Goal: Task Accomplishment & Management: Complete application form

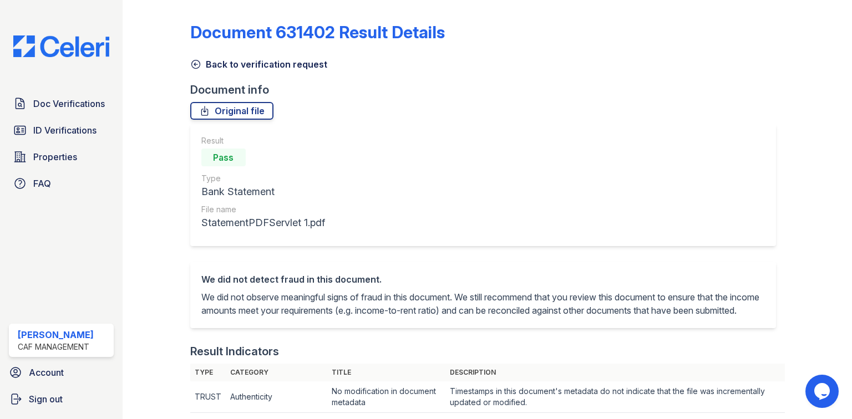
scroll to position [355, 0]
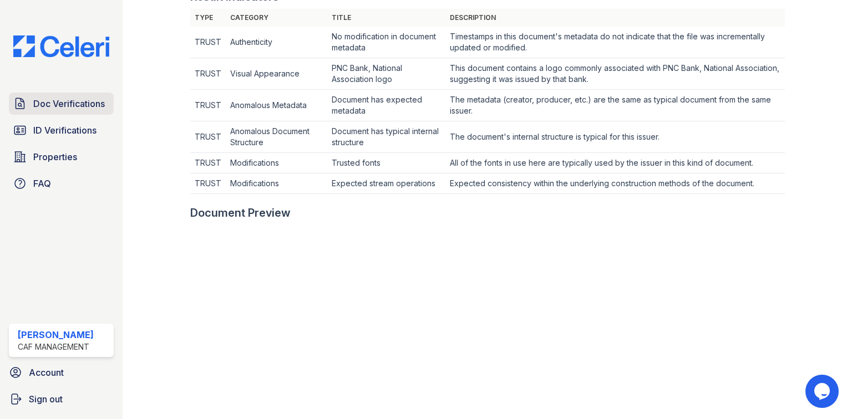
click at [75, 108] on span "Doc Verifications" at bounding box center [69, 103] width 72 height 13
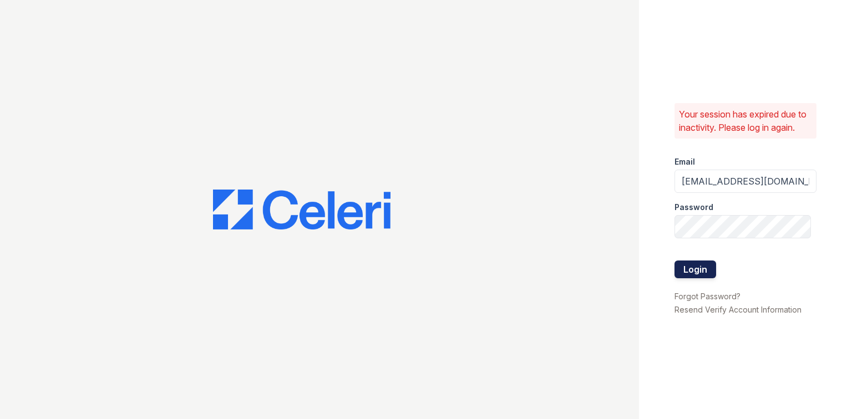
click at [705, 271] on button "Login" at bounding box center [696, 270] width 42 height 18
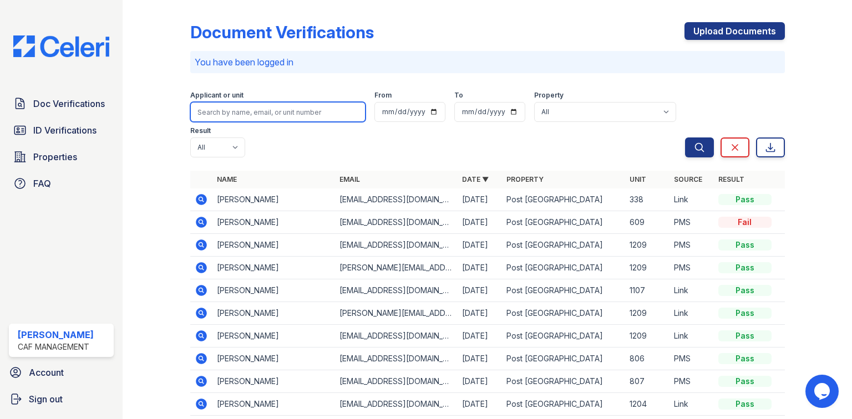
click at [194, 112] on input "search" at bounding box center [277, 112] width 175 height 20
type input "wendolyn"
click at [685, 138] on button "Search" at bounding box center [699, 148] width 29 height 20
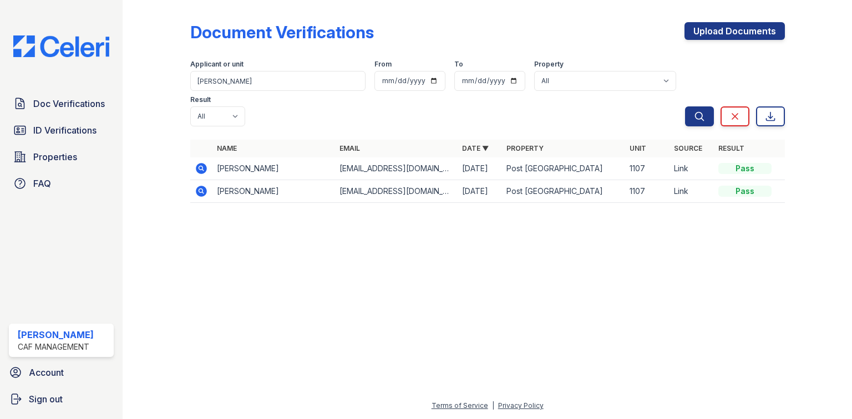
click at [195, 162] on icon at bounding box center [201, 168] width 13 height 13
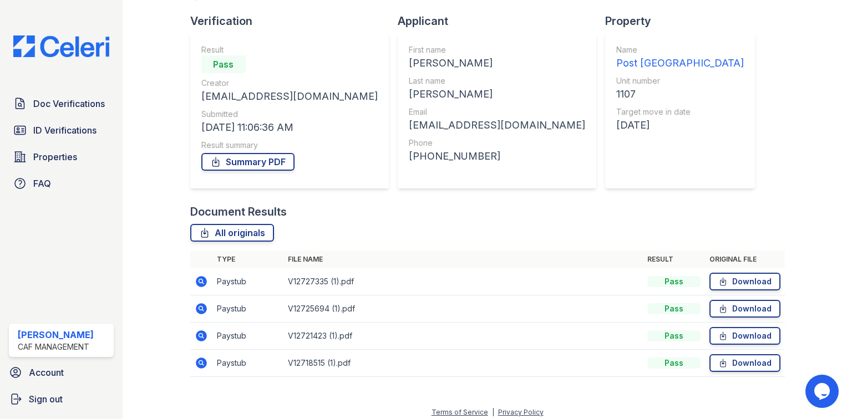
scroll to position [75, 0]
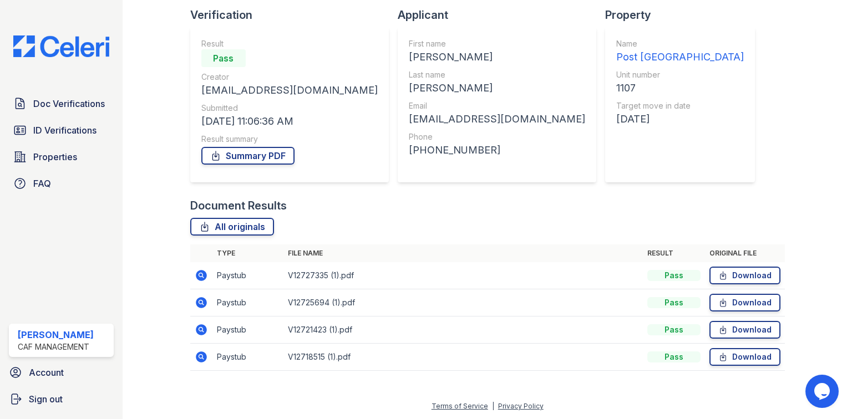
click at [202, 275] on icon at bounding box center [201, 275] width 11 height 11
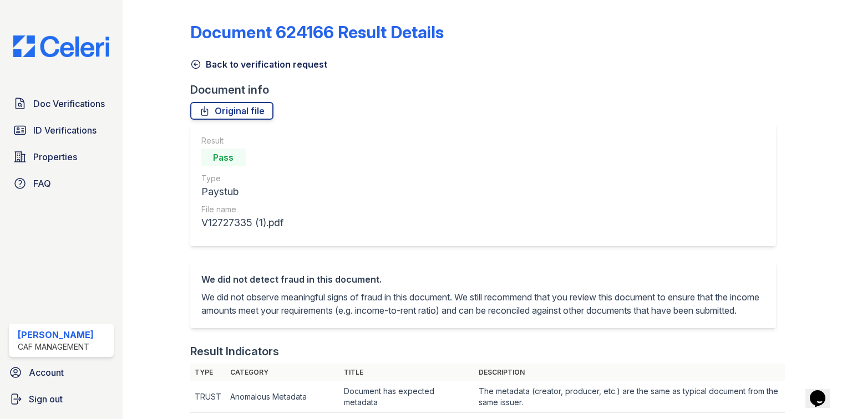
click at [229, 64] on link "Back to verification request" at bounding box center [258, 64] width 137 height 13
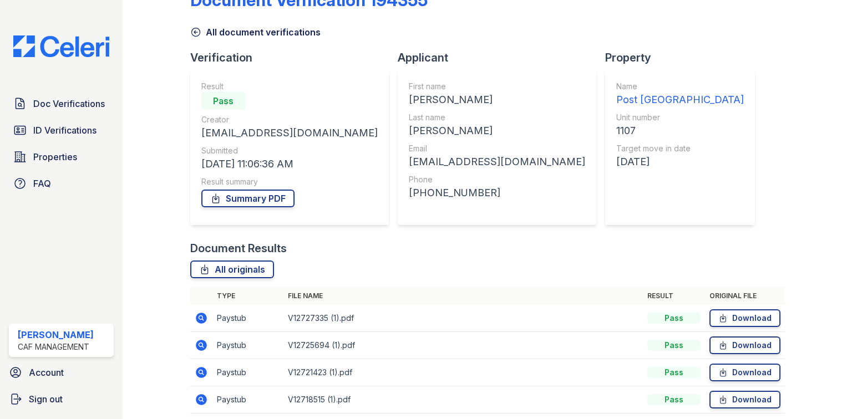
scroll to position [75, 0]
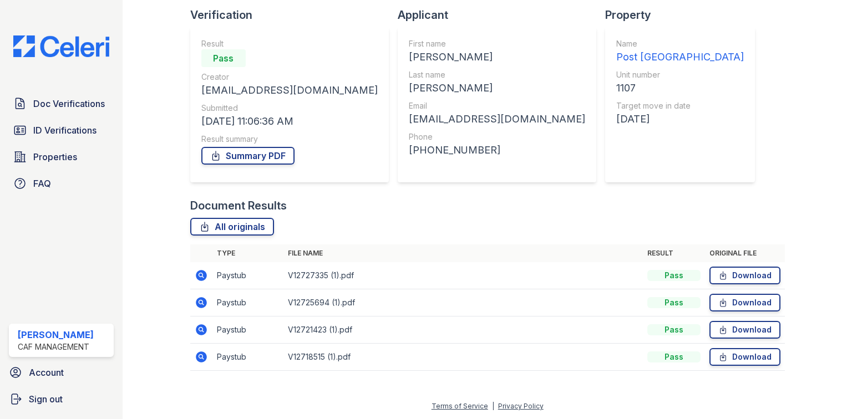
click at [199, 276] on icon at bounding box center [201, 275] width 13 height 13
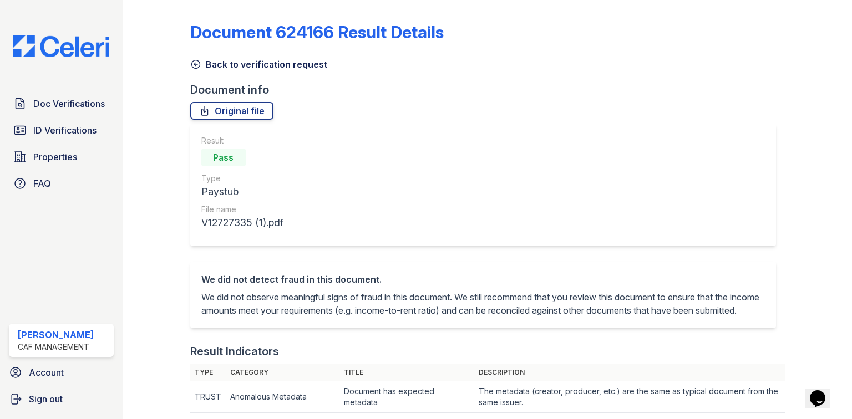
click at [290, 68] on link "Back to verification request" at bounding box center [258, 64] width 137 height 13
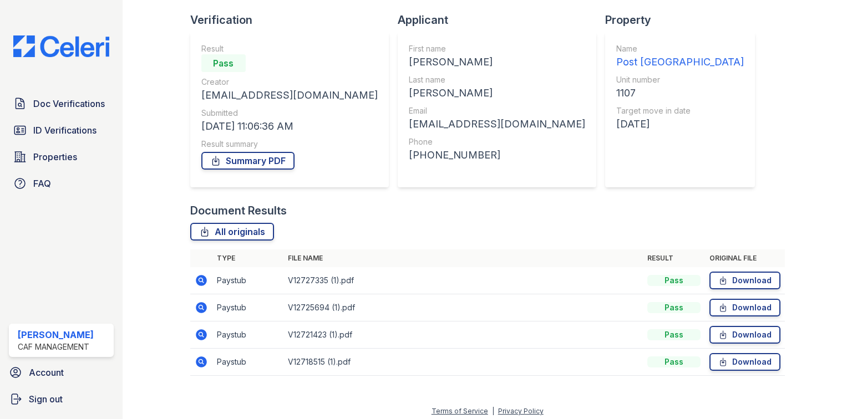
scroll to position [75, 0]
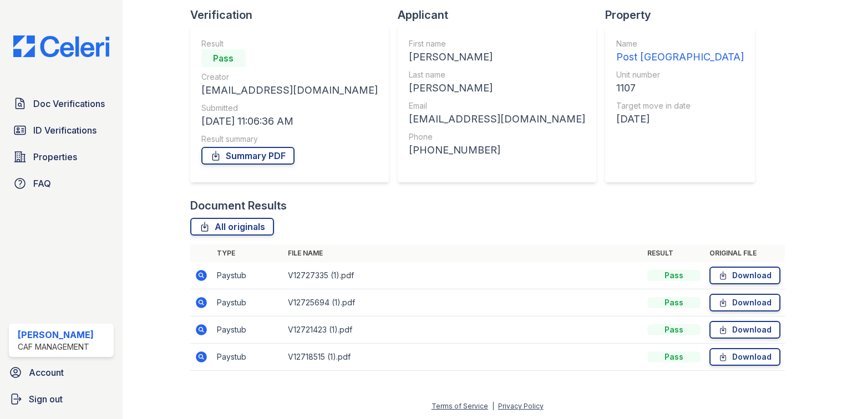
click at [201, 306] on icon at bounding box center [201, 302] width 11 height 11
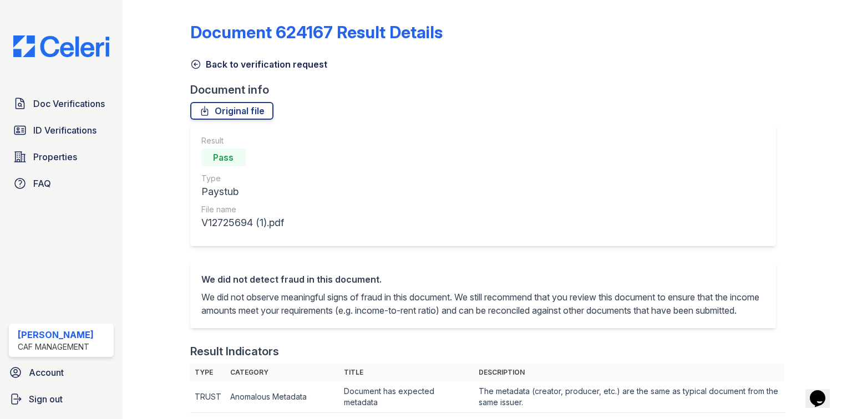
click at [270, 67] on link "Back to verification request" at bounding box center [258, 64] width 137 height 13
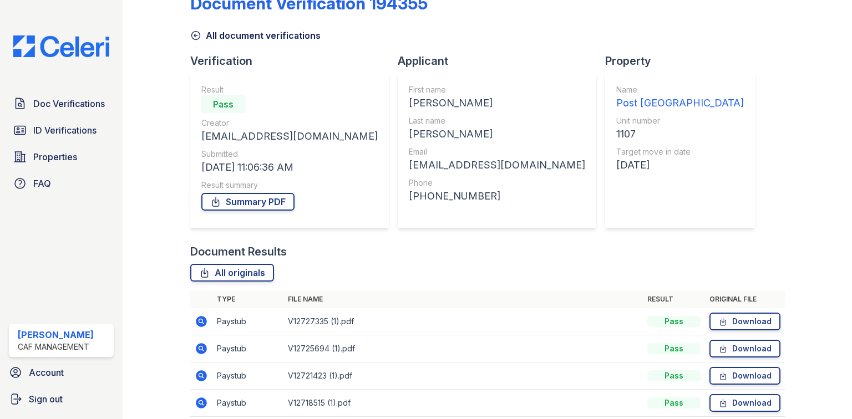
scroll to position [75, 0]
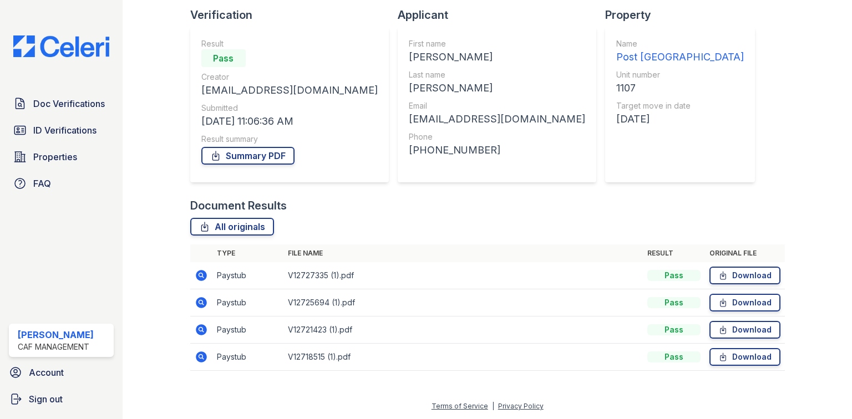
click at [199, 330] on icon at bounding box center [200, 329] width 3 height 3
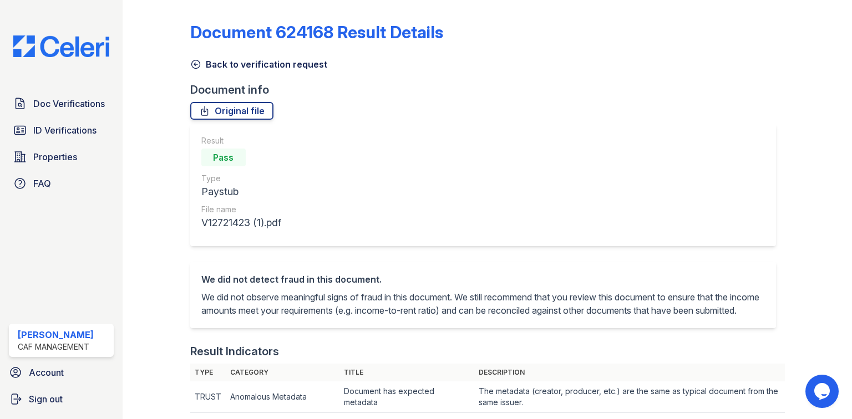
click at [251, 66] on link "Back to verification request" at bounding box center [258, 64] width 137 height 13
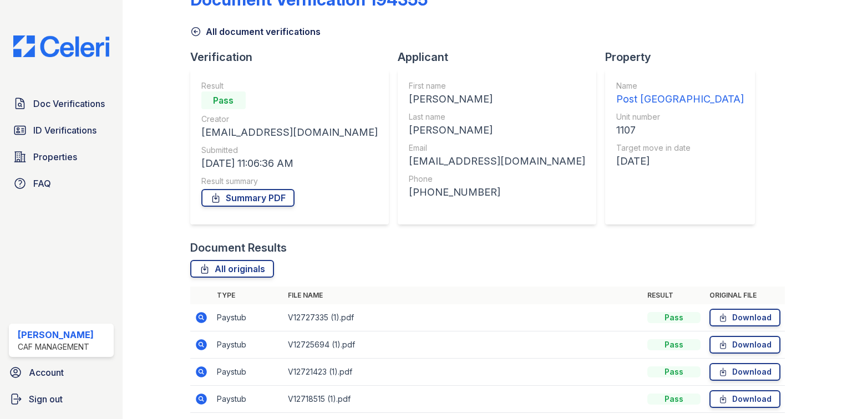
scroll to position [75, 0]
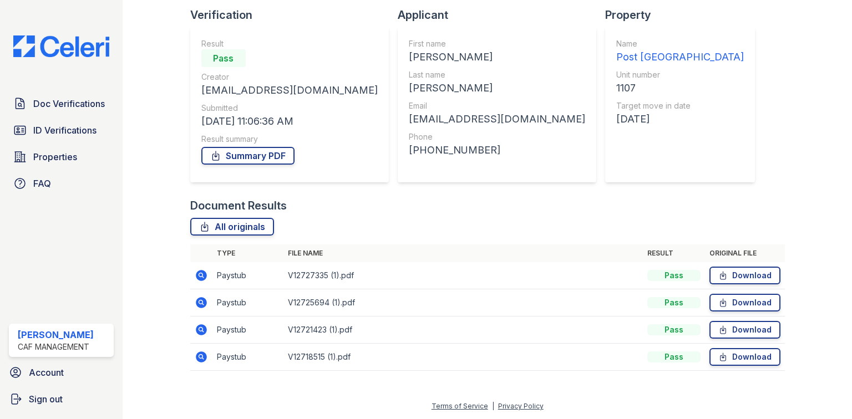
click at [202, 363] on icon at bounding box center [201, 357] width 13 height 13
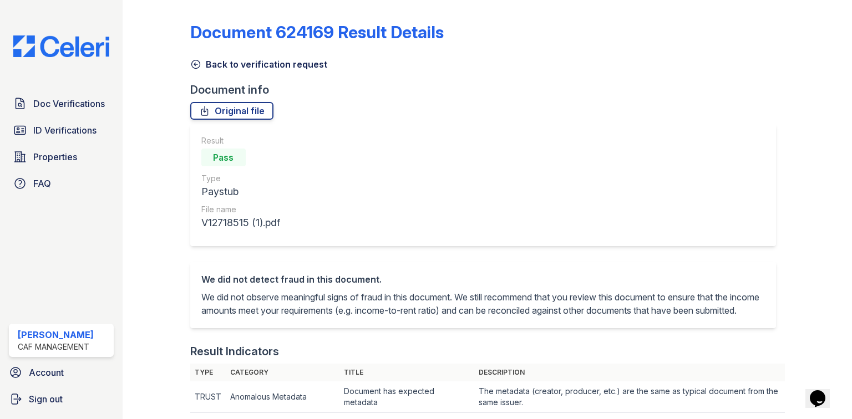
drag, startPoint x: 257, startPoint y: 60, endPoint x: 220, endPoint y: 252, distance: 195.5
click at [257, 60] on link "Back to verification request" at bounding box center [258, 64] width 137 height 13
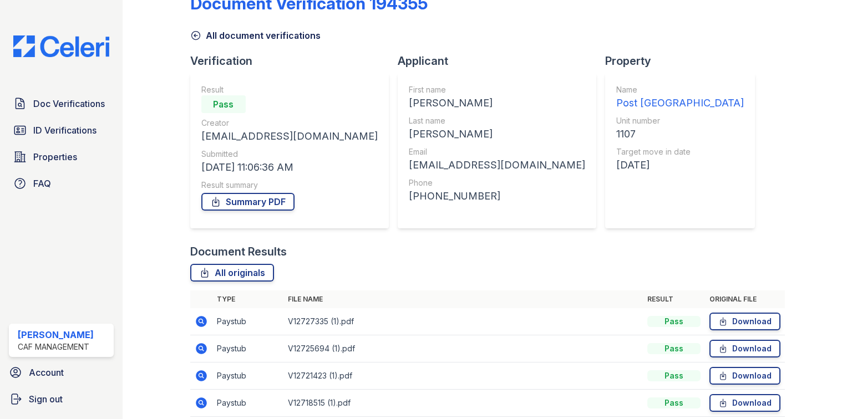
scroll to position [75, 0]
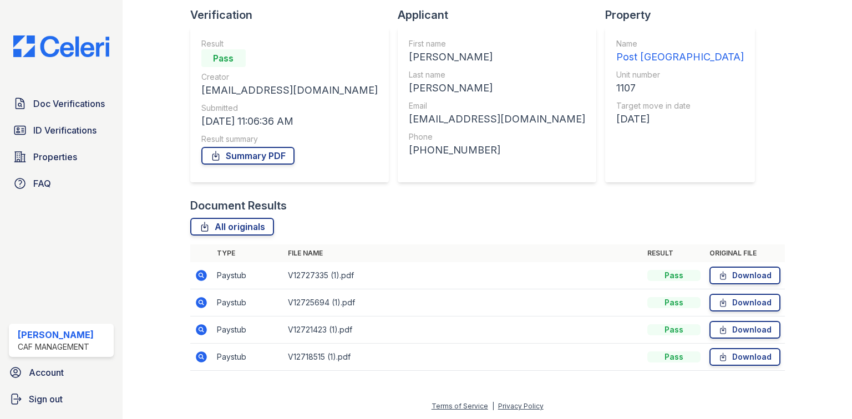
click at [201, 326] on icon at bounding box center [201, 330] width 11 height 11
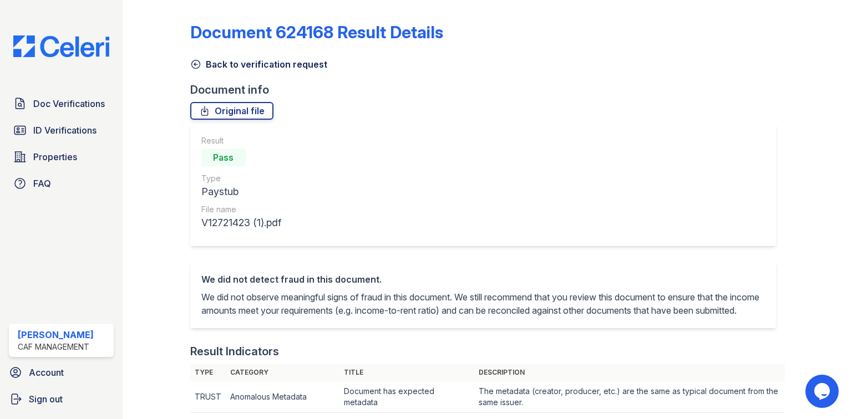
click at [225, 62] on link "Back to verification request" at bounding box center [258, 64] width 137 height 13
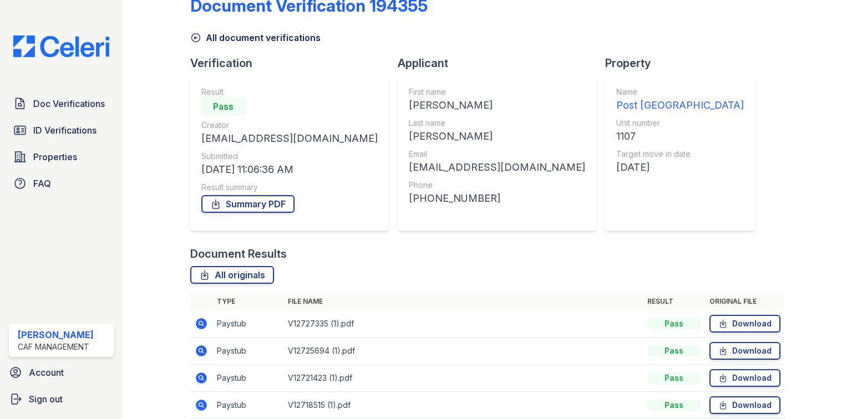
scroll to position [75, 0]
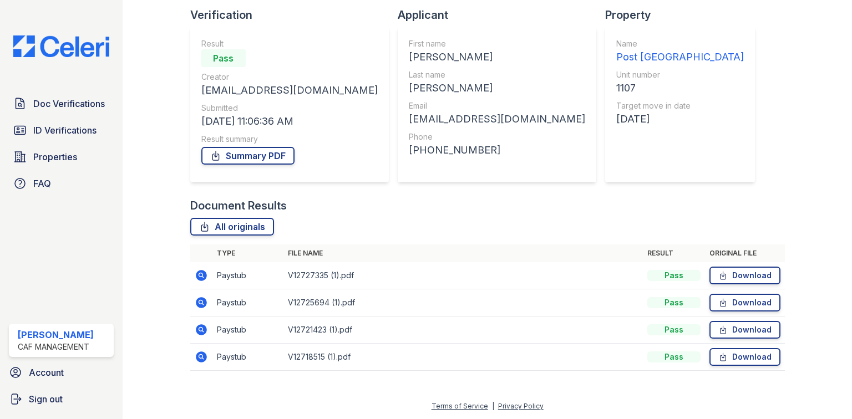
click at [198, 306] on icon at bounding box center [201, 302] width 11 height 11
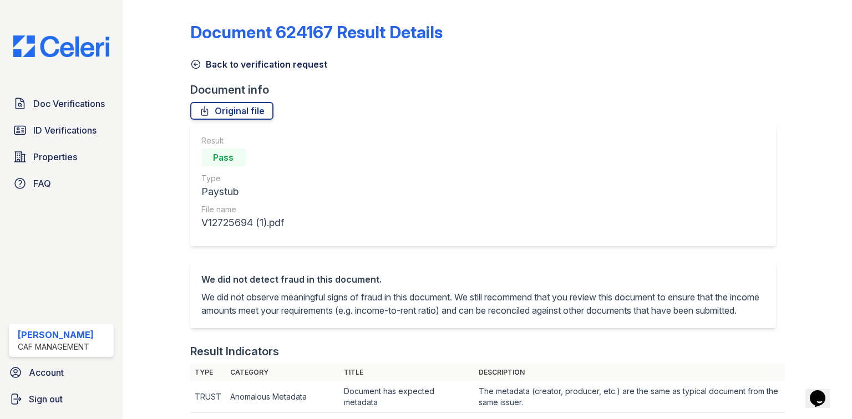
click at [302, 62] on link "Back to verification request" at bounding box center [258, 64] width 137 height 13
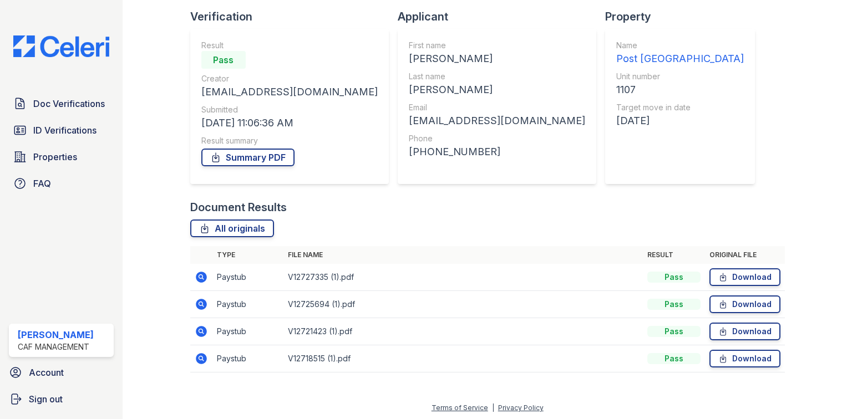
scroll to position [75, 0]
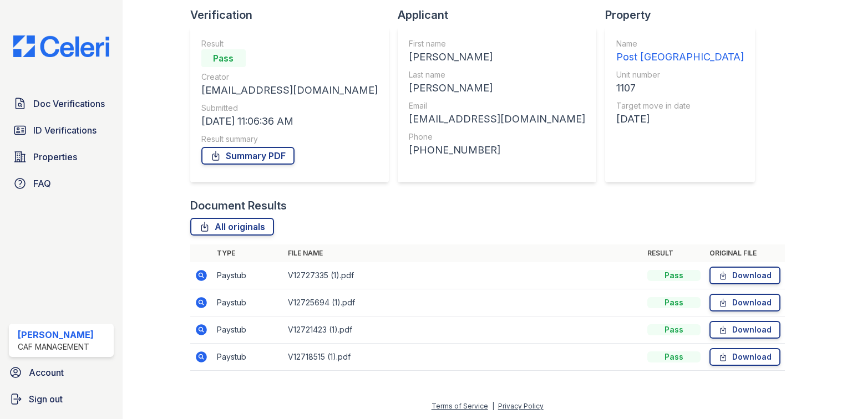
click at [202, 275] on icon at bounding box center [201, 275] width 13 height 13
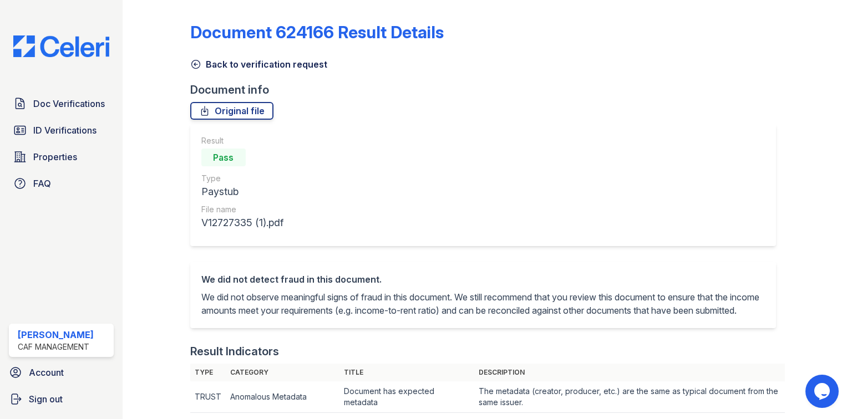
drag, startPoint x: 259, startPoint y: 64, endPoint x: 256, endPoint y: 74, distance: 10.9
click at [259, 64] on link "Back to verification request" at bounding box center [258, 64] width 137 height 13
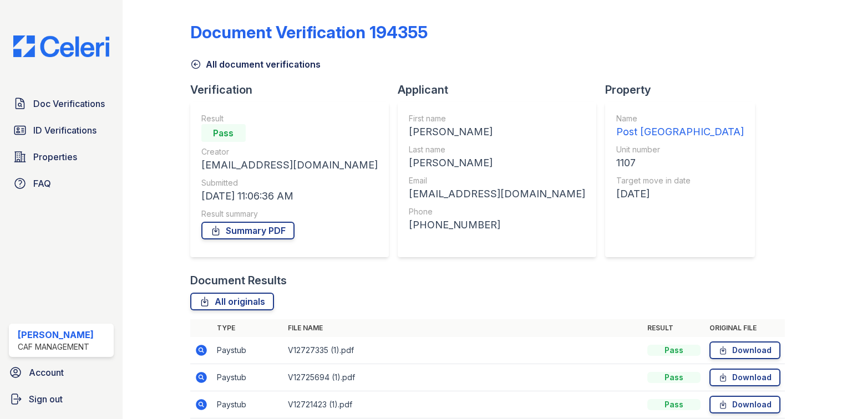
click at [236, 67] on link "All document verifications" at bounding box center [255, 64] width 130 height 13
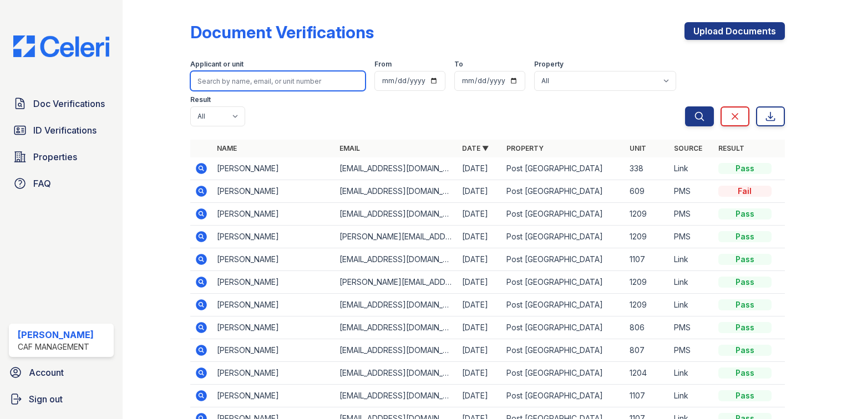
click at [218, 85] on input "search" at bounding box center [277, 81] width 175 height 20
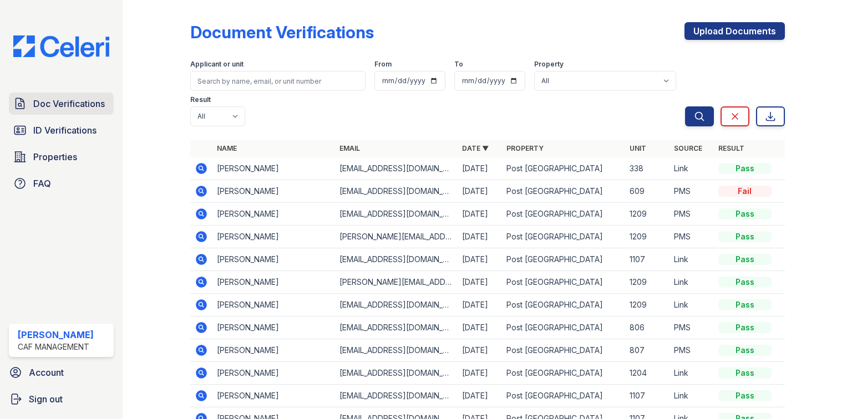
click at [82, 105] on span "Doc Verifications" at bounding box center [69, 103] width 72 height 13
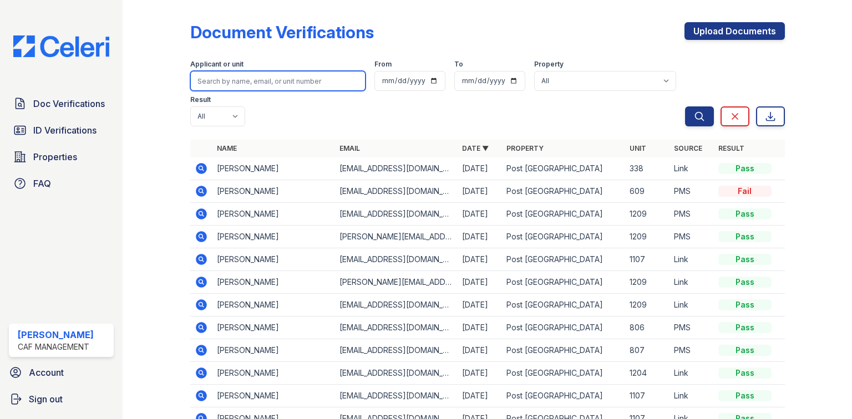
click at [247, 85] on input "search" at bounding box center [277, 81] width 175 height 20
type input "angel delgado"
click at [685, 107] on button "Search" at bounding box center [699, 117] width 29 height 20
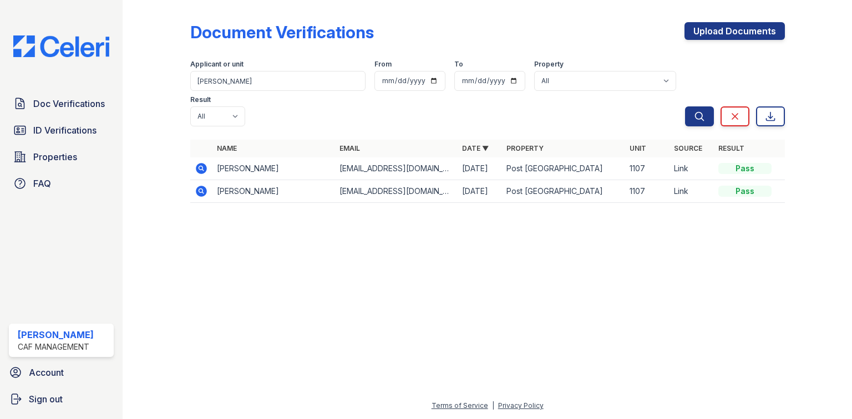
click at [202, 163] on icon at bounding box center [201, 168] width 11 height 11
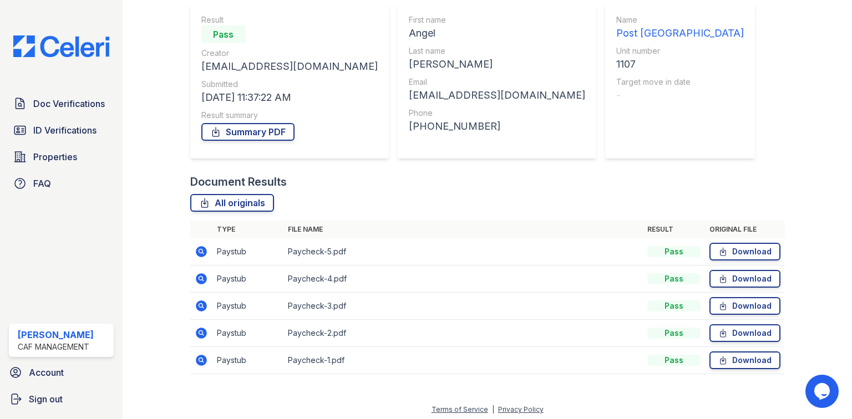
scroll to position [102, 0]
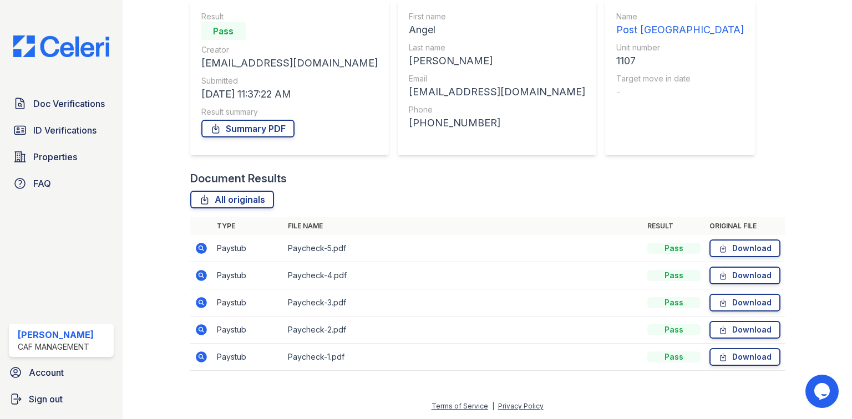
click at [202, 357] on icon at bounding box center [201, 357] width 13 height 13
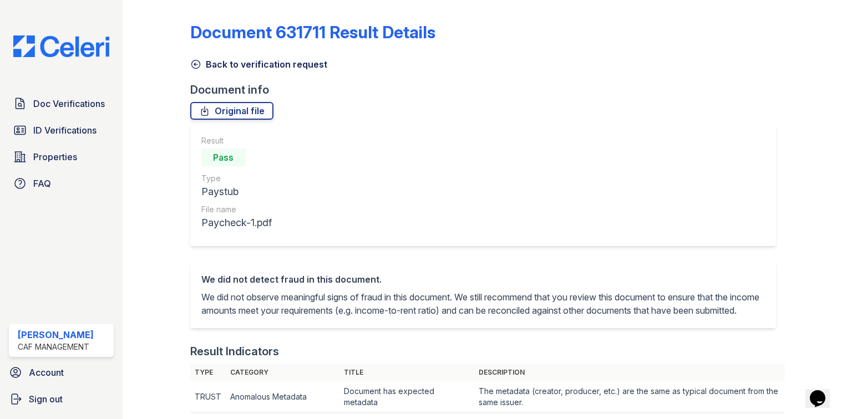
click at [260, 65] on link "Back to verification request" at bounding box center [258, 64] width 137 height 13
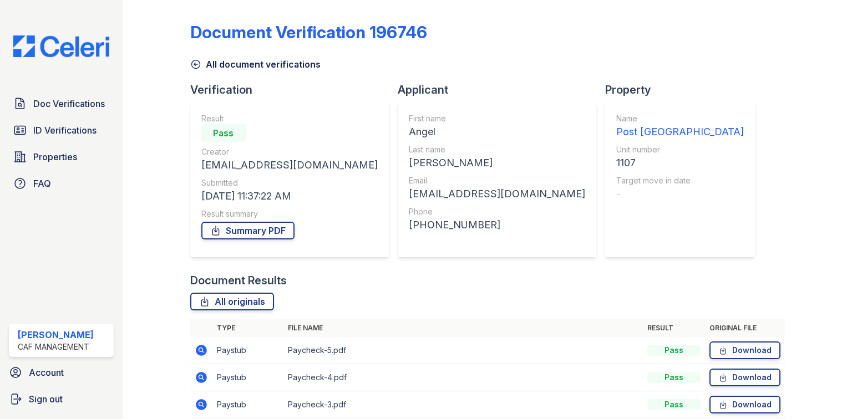
scroll to position [102, 0]
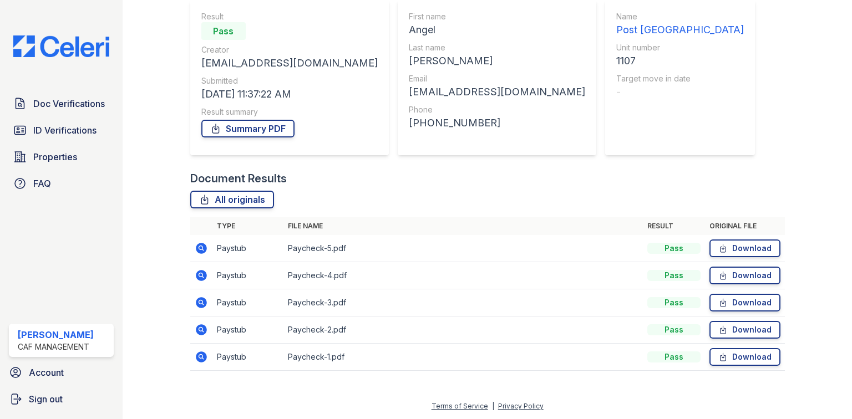
click at [196, 326] on icon at bounding box center [201, 329] width 13 height 13
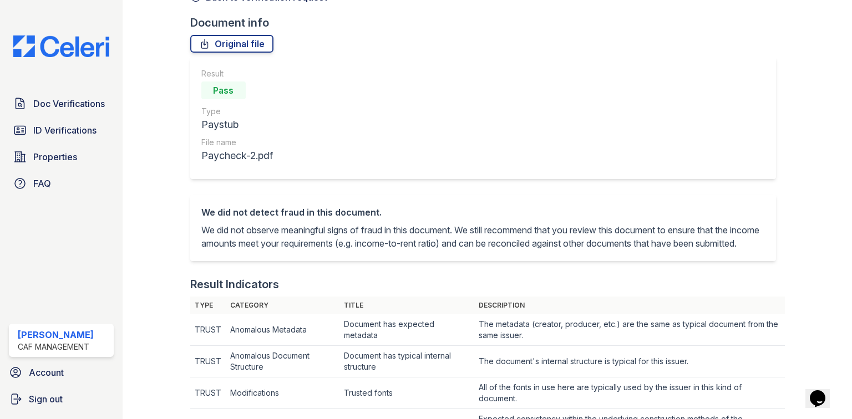
scroll to position [44, 0]
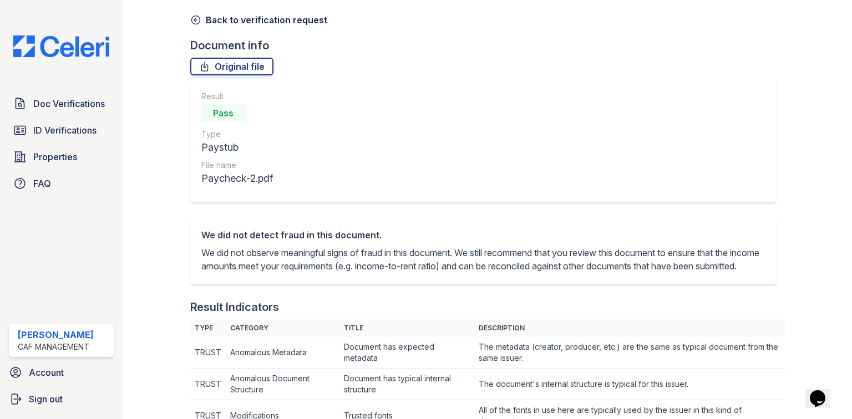
drag, startPoint x: 259, startPoint y: 18, endPoint x: 261, endPoint y: 109, distance: 91.0
click at [259, 18] on link "Back to verification request" at bounding box center [258, 19] width 137 height 13
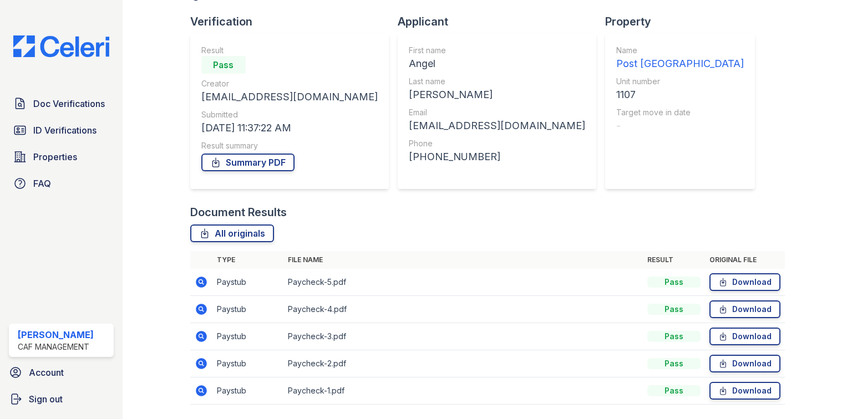
scroll to position [102, 0]
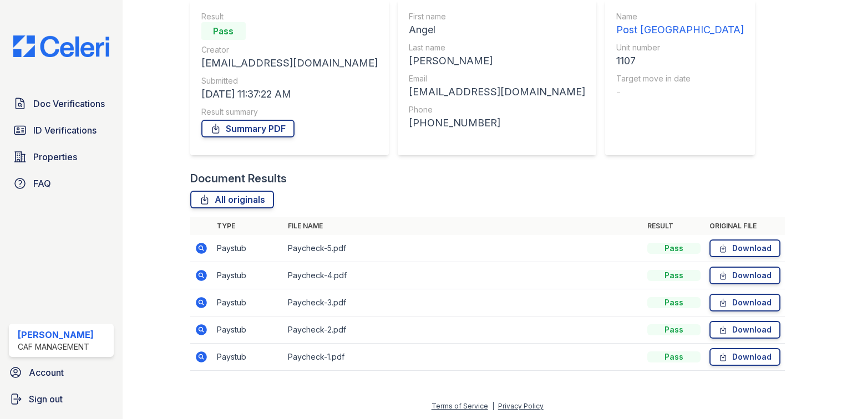
click at [200, 302] on icon at bounding box center [200, 302] width 3 height 3
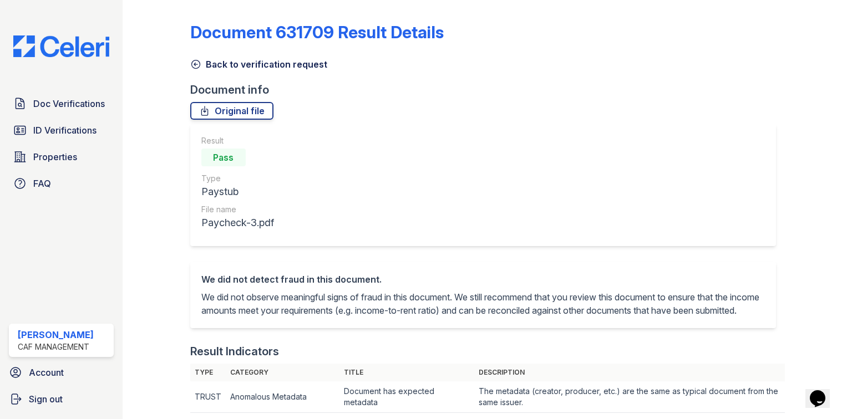
click at [247, 60] on link "Back to verification request" at bounding box center [258, 64] width 137 height 13
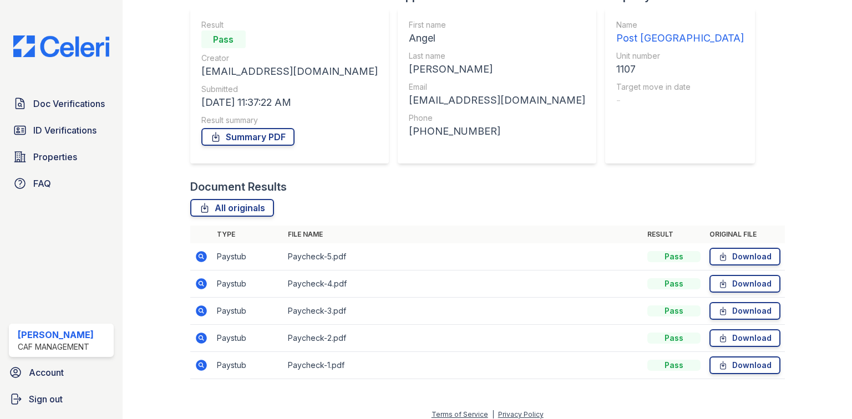
scroll to position [102, 0]
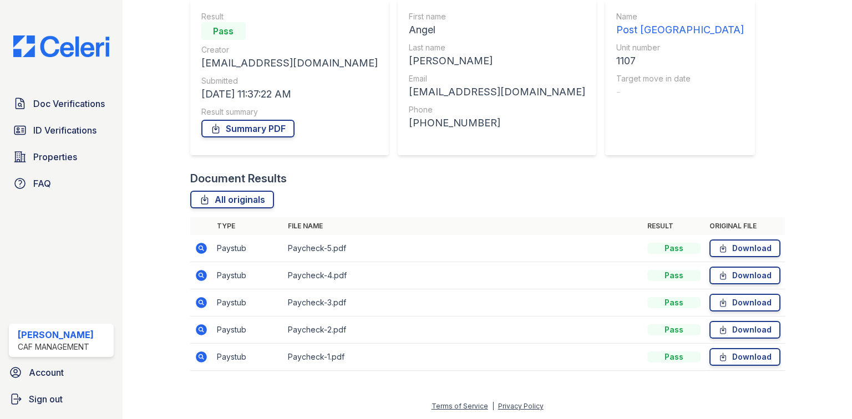
click at [199, 275] on icon at bounding box center [200, 275] width 3 height 3
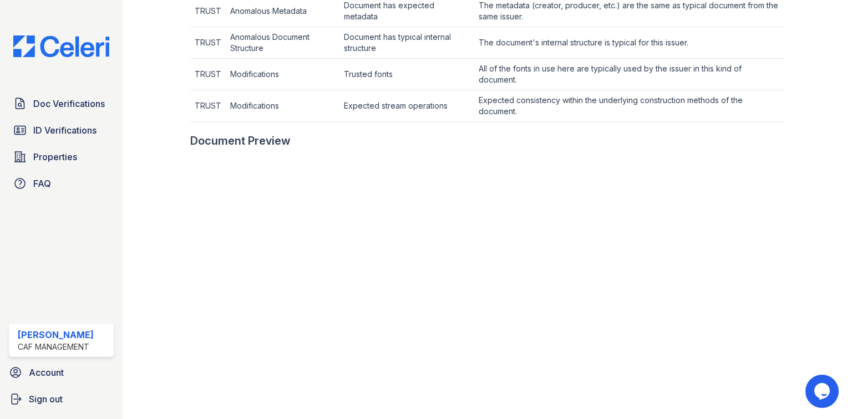
scroll to position [399, 0]
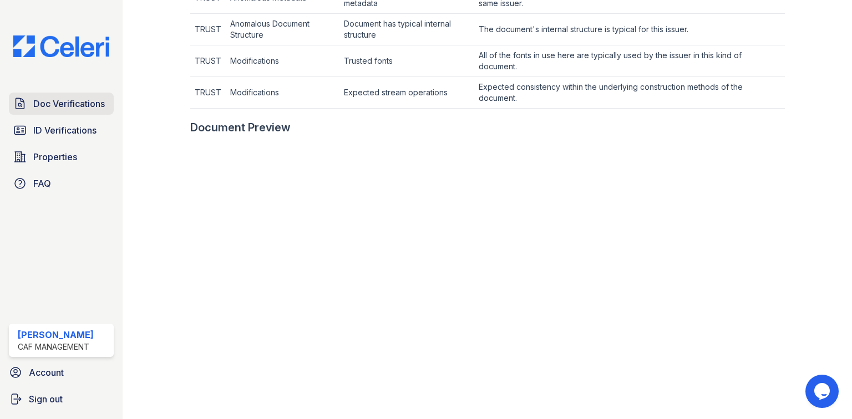
click at [29, 103] on link "Doc Verifications" at bounding box center [61, 104] width 105 height 22
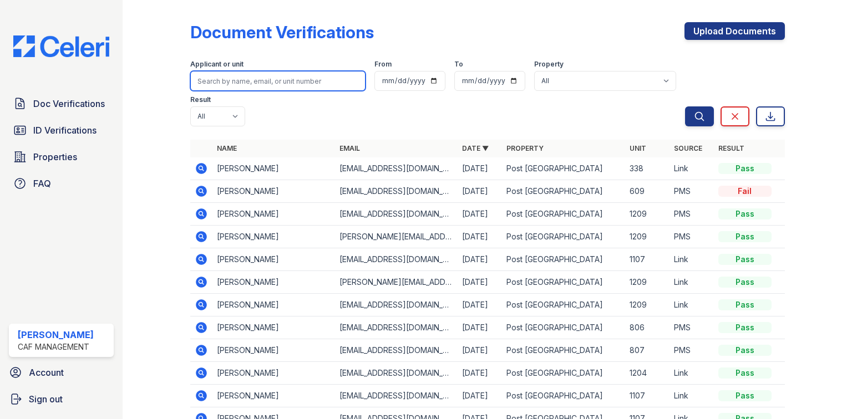
click at [257, 75] on input "search" at bounding box center [277, 81] width 175 height 20
type input "yanick"
click at [685, 107] on button "Search" at bounding box center [699, 117] width 29 height 20
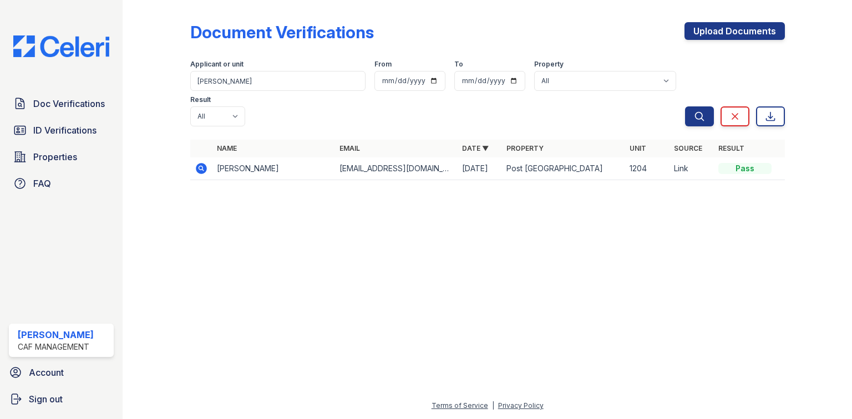
click at [204, 163] on icon at bounding box center [201, 168] width 11 height 11
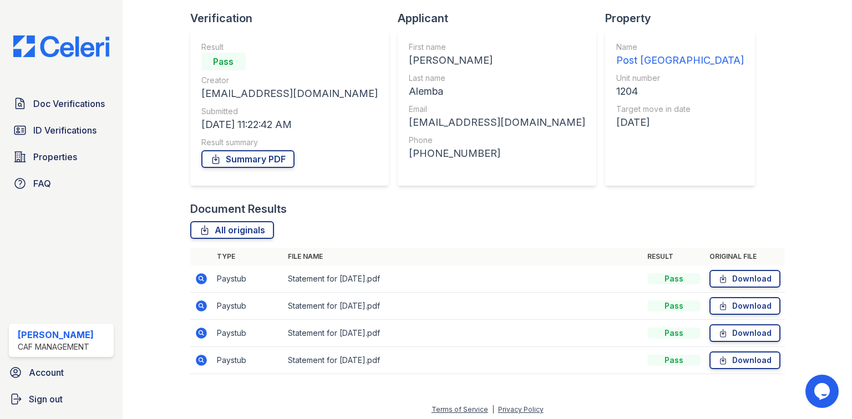
scroll to position [75, 0]
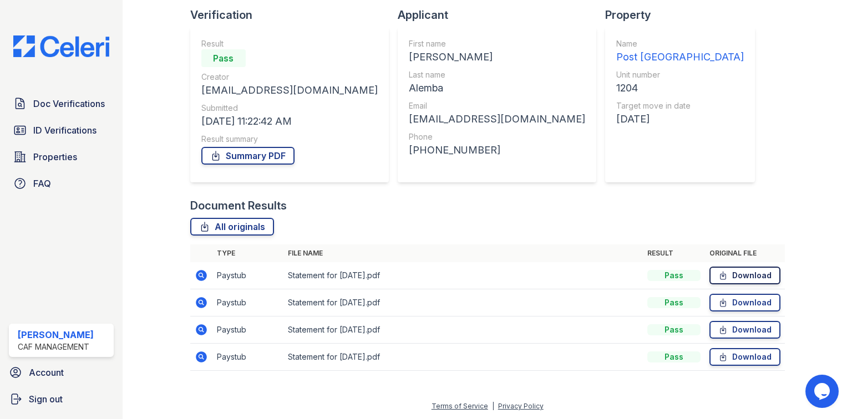
click at [758, 274] on link "Download" at bounding box center [745, 276] width 71 height 18
click at [748, 308] on link "Download" at bounding box center [745, 303] width 71 height 18
click at [750, 328] on link "Download" at bounding box center [745, 330] width 71 height 18
click at [726, 359] on link "Download" at bounding box center [745, 357] width 71 height 18
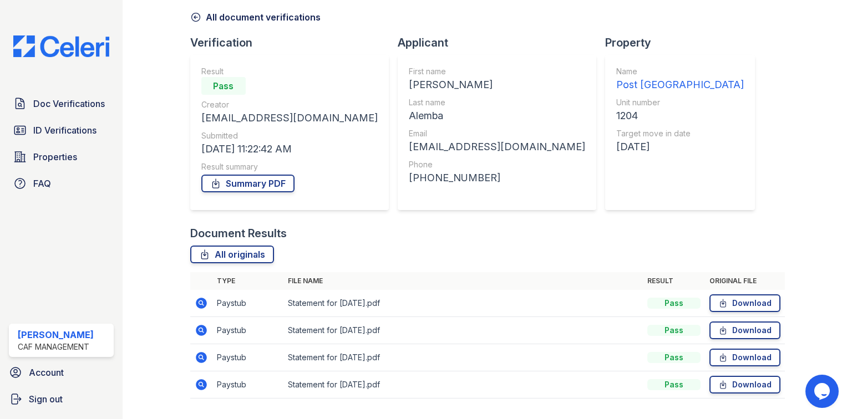
scroll to position [0, 0]
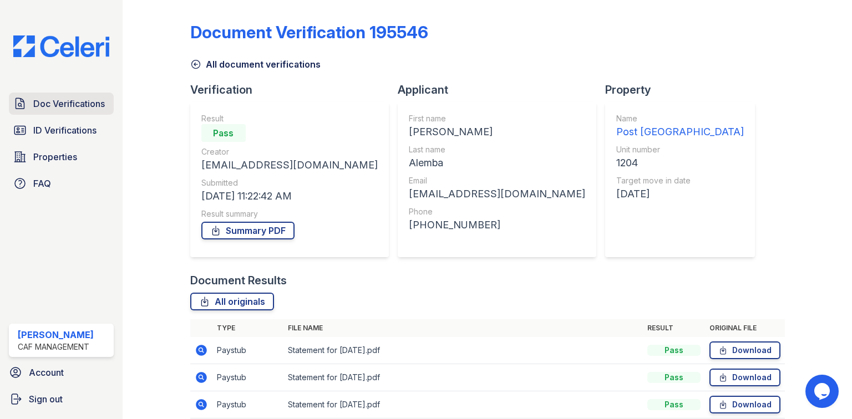
click at [53, 105] on span "Doc Verifications" at bounding box center [69, 103] width 72 height 13
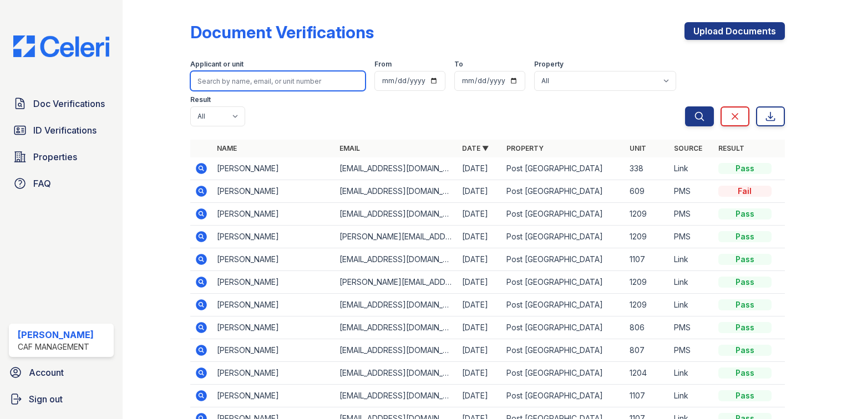
click at [218, 87] on input "search" at bounding box center [277, 81] width 175 height 20
type input "kaielyn"
click at [685, 107] on button "Search" at bounding box center [699, 117] width 29 height 20
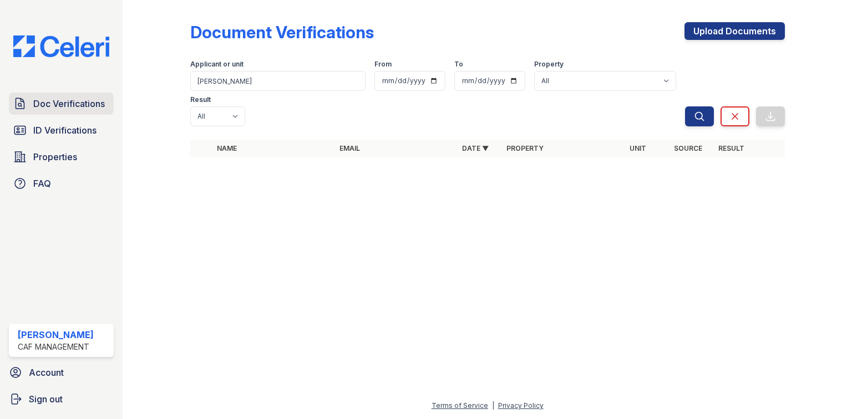
click at [92, 104] on span "Doc Verifications" at bounding box center [69, 103] width 72 height 13
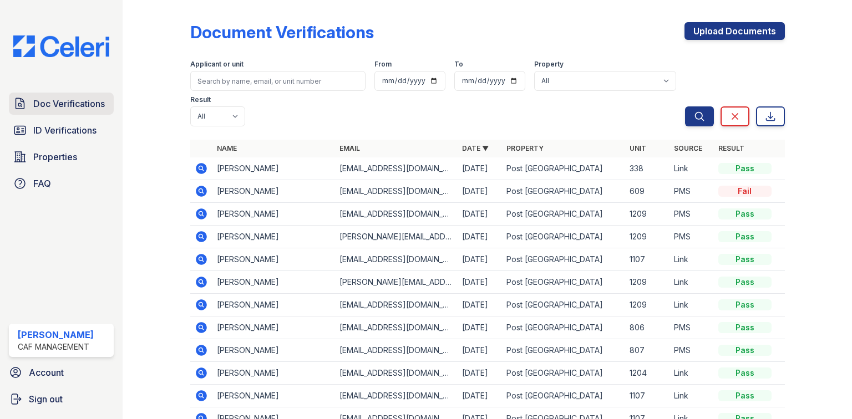
click at [87, 100] on span "Doc Verifications" at bounding box center [69, 103] width 72 height 13
click at [80, 128] on span "ID Verifications" at bounding box center [64, 130] width 63 height 13
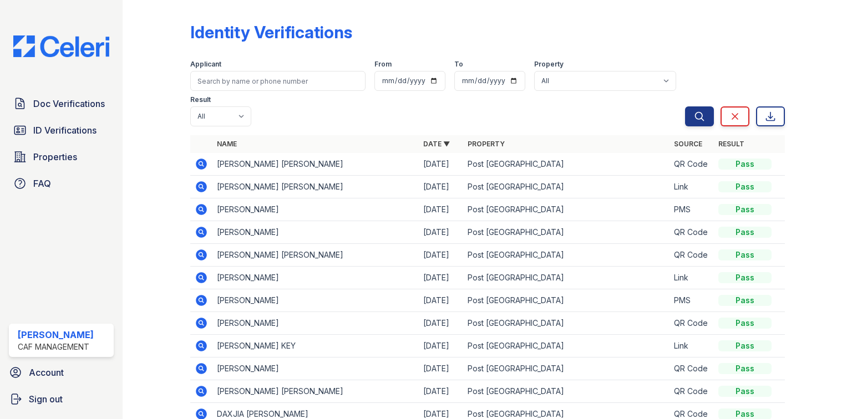
scroll to position [44, 0]
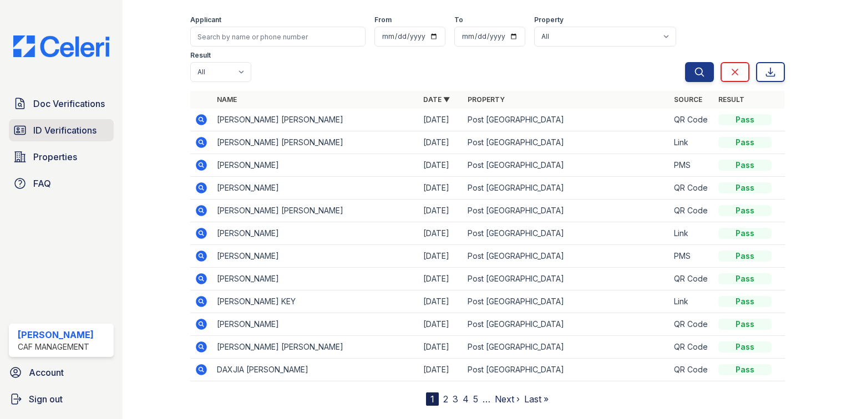
click at [82, 123] on link "ID Verifications" at bounding box center [61, 130] width 105 height 22
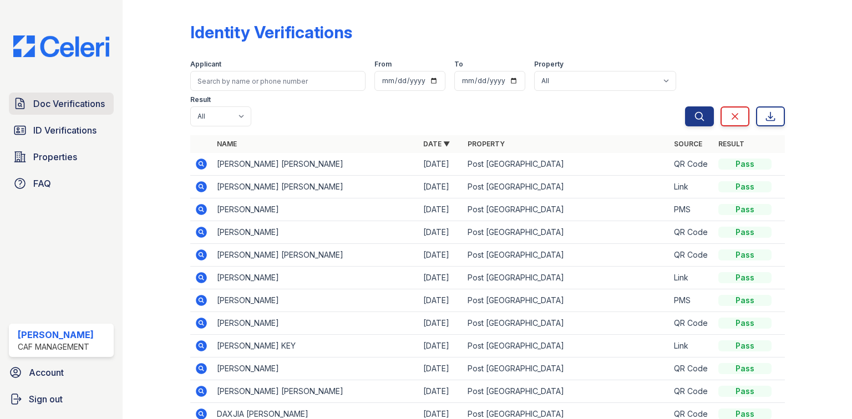
click at [53, 100] on span "Doc Verifications" at bounding box center [69, 103] width 72 height 13
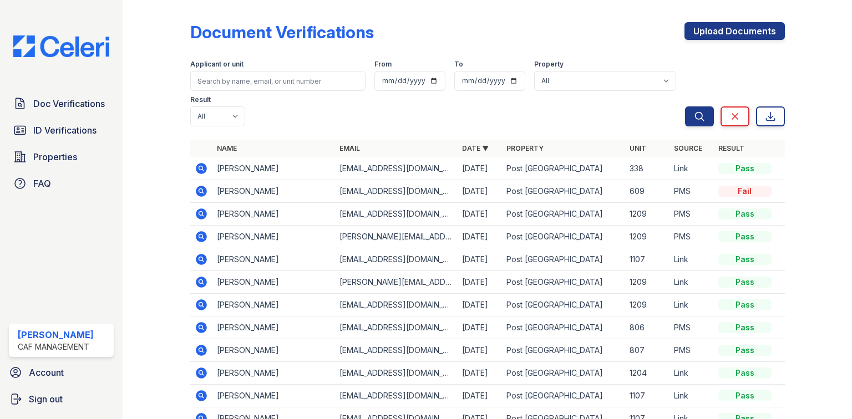
click at [200, 166] on icon at bounding box center [200, 167] width 3 height 3
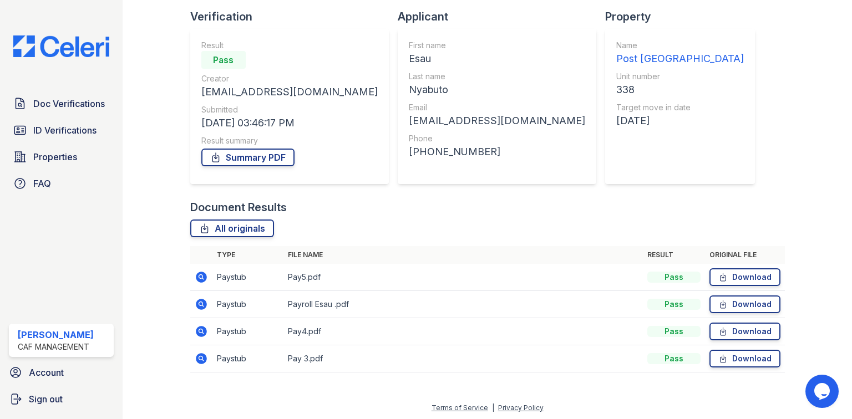
scroll to position [75, 0]
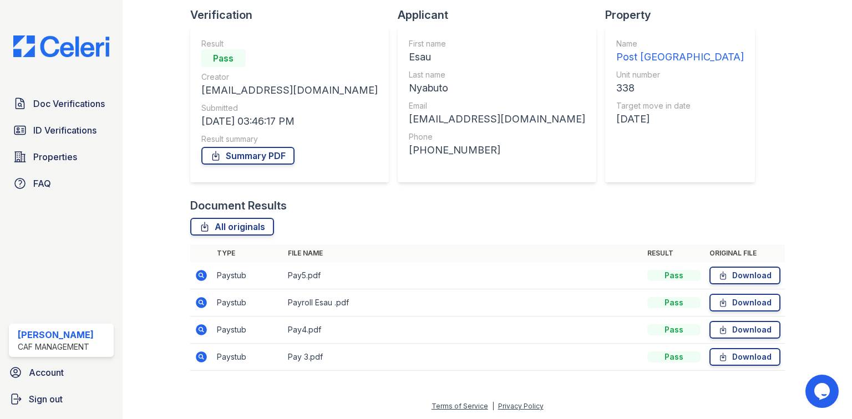
click at [200, 300] on icon at bounding box center [201, 302] width 11 height 11
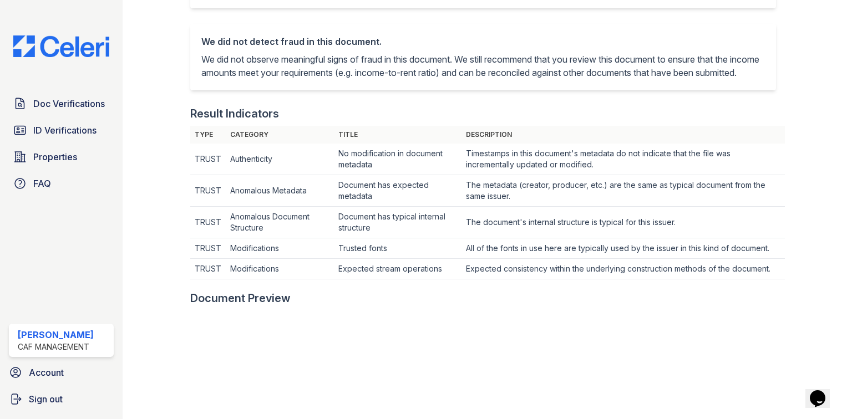
scroll to position [200, 0]
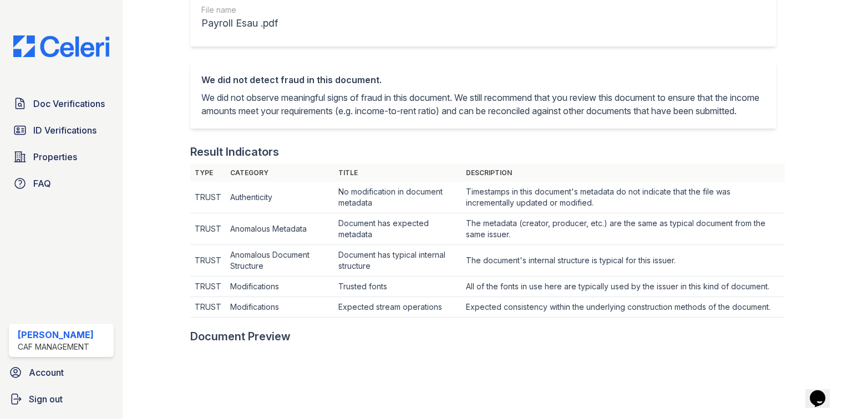
drag, startPoint x: 27, startPoint y: 133, endPoint x: 266, endPoint y: 65, distance: 248.9
click at [27, 133] on link "ID Verifications" at bounding box center [61, 130] width 105 height 22
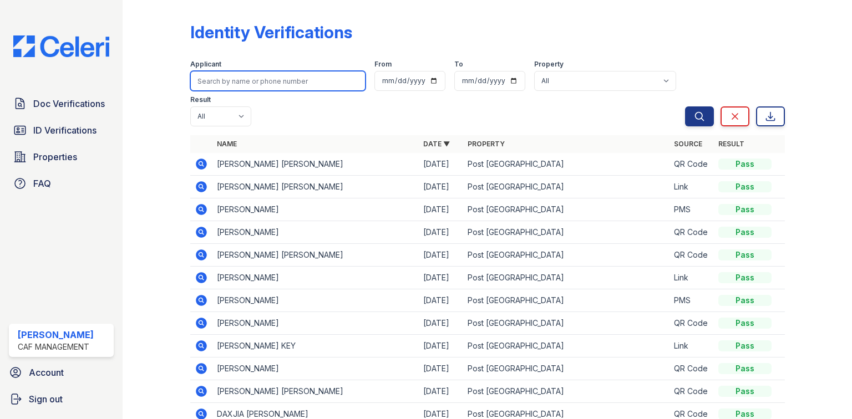
click at [253, 85] on input "search" at bounding box center [277, 81] width 175 height 20
type input "esau"
click at [685, 107] on button "Search" at bounding box center [699, 117] width 29 height 20
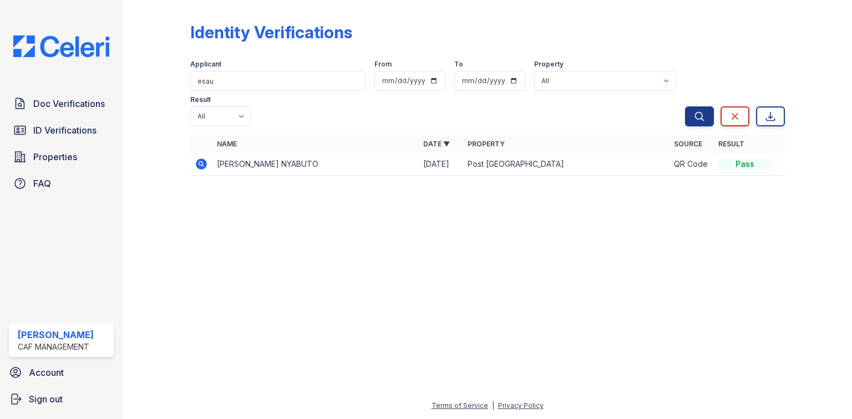
click at [197, 159] on icon at bounding box center [201, 164] width 11 height 11
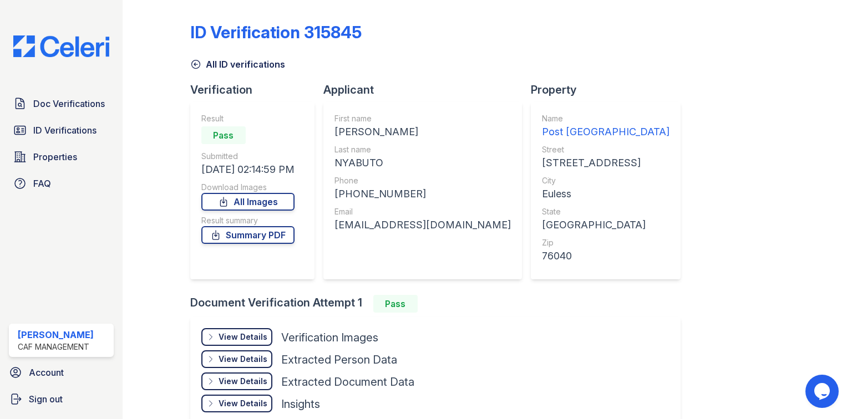
click at [252, 326] on div "View Details Details Hide Details Details Verification Images Document Front Op…" at bounding box center [435, 372] width 490 height 111
click at [256, 342] on div "View Details Details" at bounding box center [236, 337] width 71 height 18
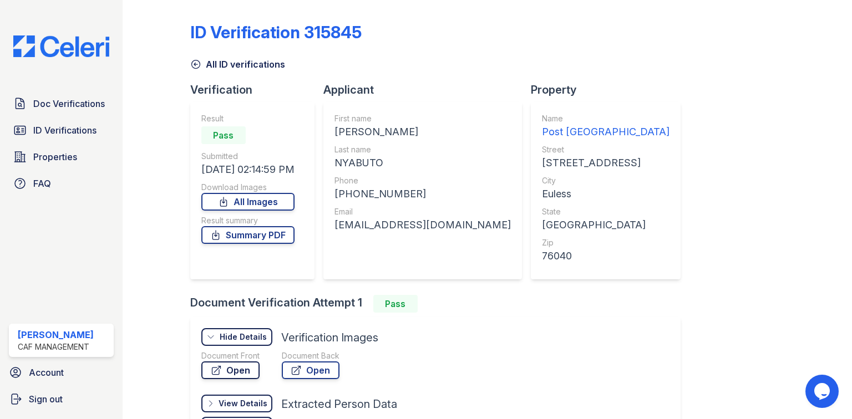
click at [247, 374] on link "Open" at bounding box center [230, 371] width 58 height 18
click at [298, 369] on icon at bounding box center [296, 370] width 11 height 11
click at [243, 239] on link "Summary PDF" at bounding box center [247, 235] width 93 height 18
click at [83, 98] on span "Doc Verifications" at bounding box center [69, 103] width 72 height 13
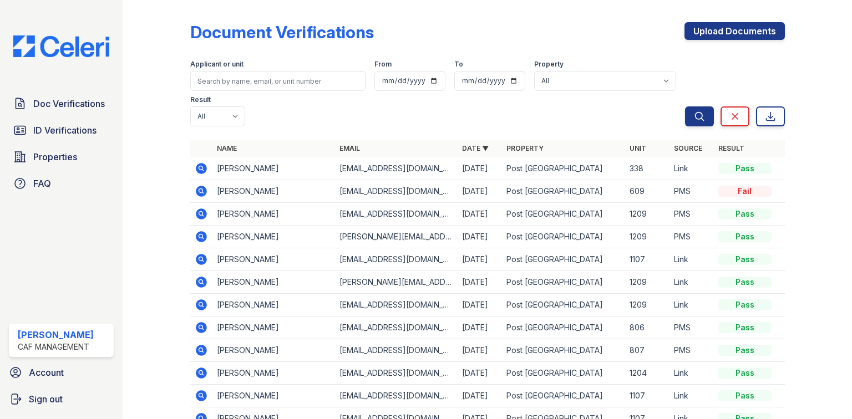
click at [200, 163] on icon at bounding box center [201, 168] width 11 height 11
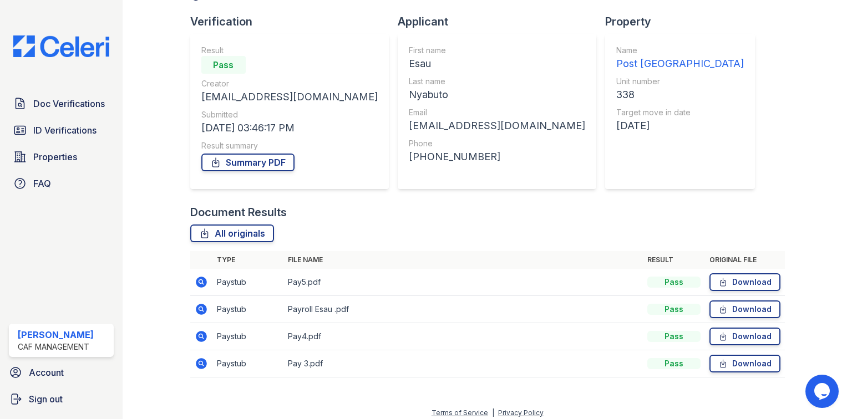
scroll to position [75, 0]
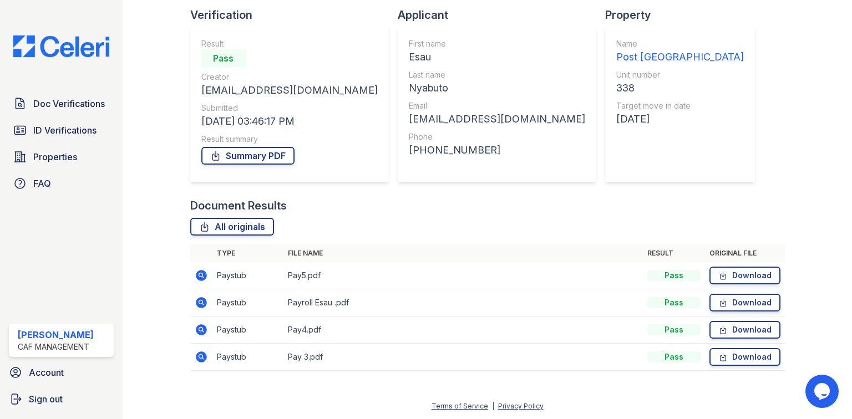
click at [203, 277] on icon at bounding box center [201, 275] width 11 height 11
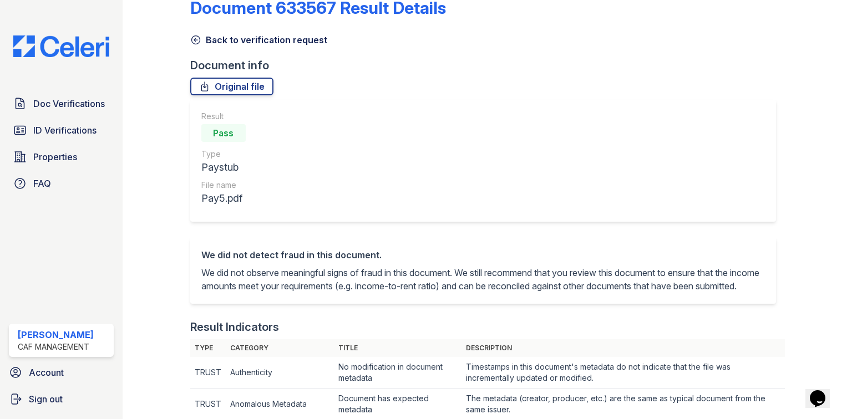
scroll to position [22, 0]
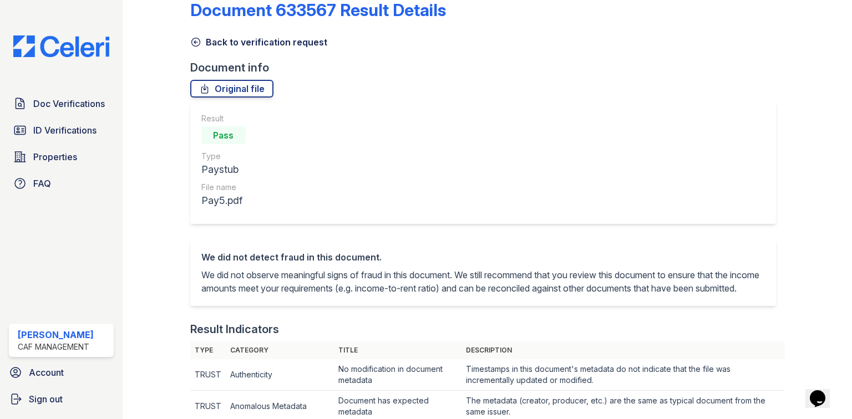
click at [228, 43] on link "Back to verification request" at bounding box center [258, 42] width 137 height 13
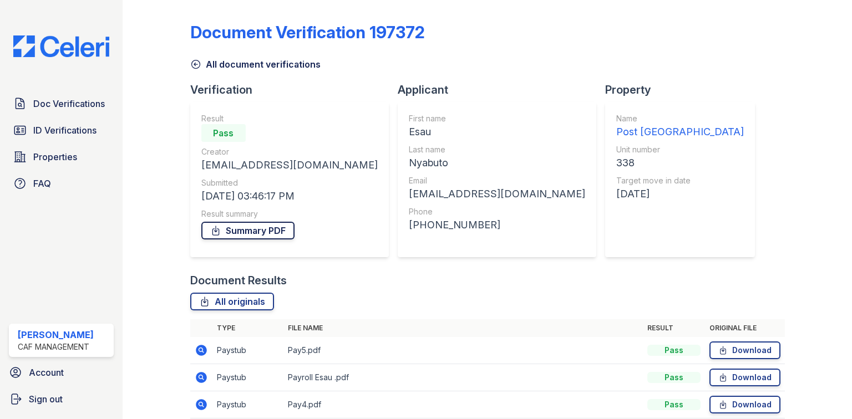
click at [235, 231] on link "Summary PDF" at bounding box center [247, 231] width 93 height 18
click at [50, 133] on span "ID Verifications" at bounding box center [64, 130] width 63 height 13
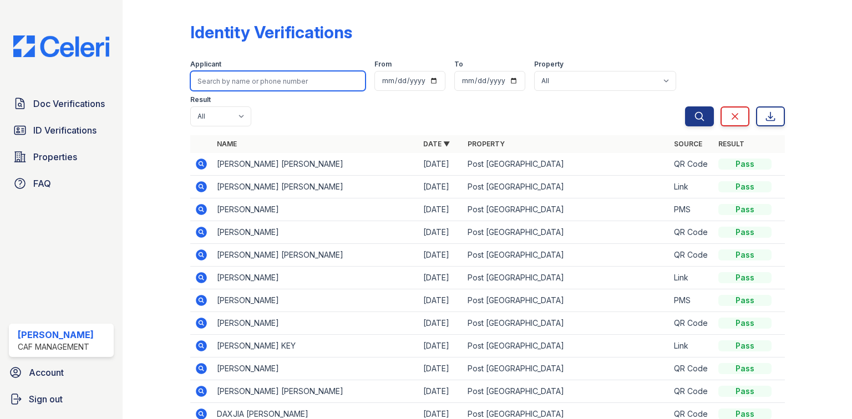
click at [232, 81] on input "search" at bounding box center [277, 81] width 175 height 20
paste input "Benite"
type input "Benite"
click at [685, 107] on button "Search" at bounding box center [699, 117] width 29 height 20
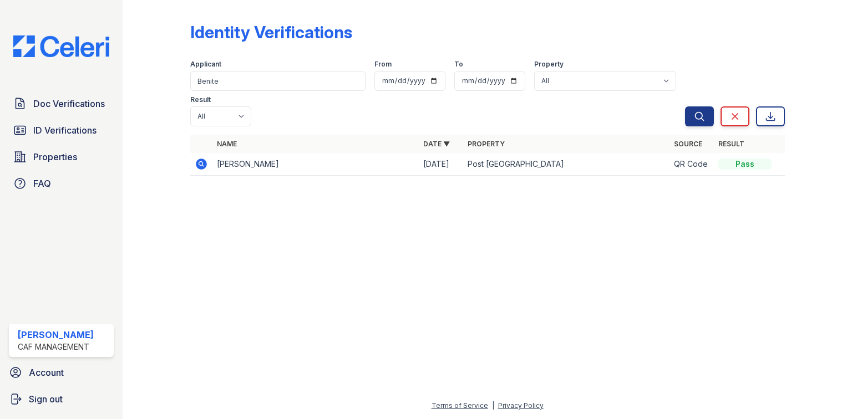
click at [198, 159] on icon at bounding box center [201, 164] width 11 height 11
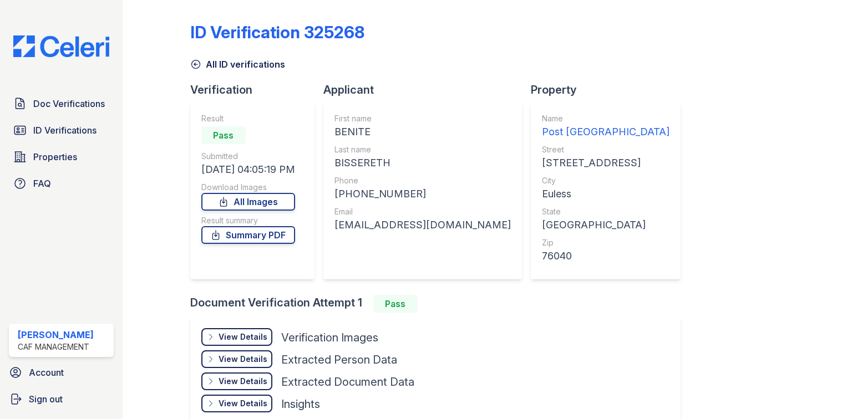
click at [248, 330] on div "View Details Details" at bounding box center [236, 337] width 71 height 18
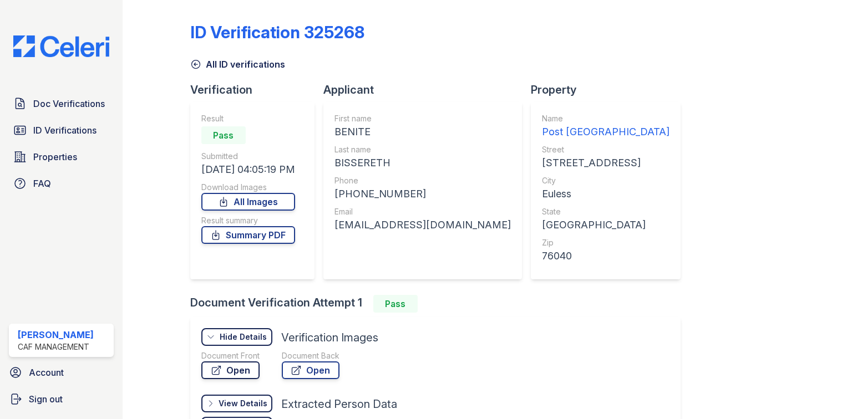
click at [235, 368] on link "Open" at bounding box center [230, 371] width 58 height 18
click at [316, 372] on link "Open" at bounding box center [311, 371] width 58 height 18
click at [254, 239] on link "Summary PDF" at bounding box center [248, 235] width 94 height 18
click at [273, 232] on link "Summary PDF" at bounding box center [248, 235] width 94 height 18
click at [231, 66] on link "All ID verifications" at bounding box center [237, 64] width 95 height 13
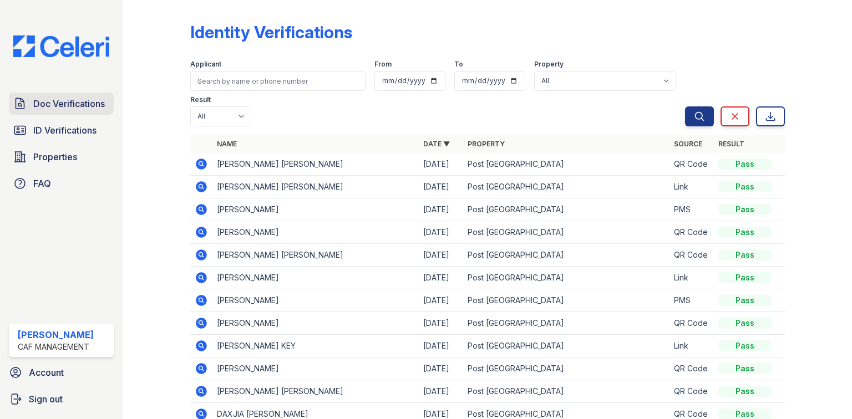
click at [54, 98] on span "Doc Verifications" at bounding box center [69, 103] width 72 height 13
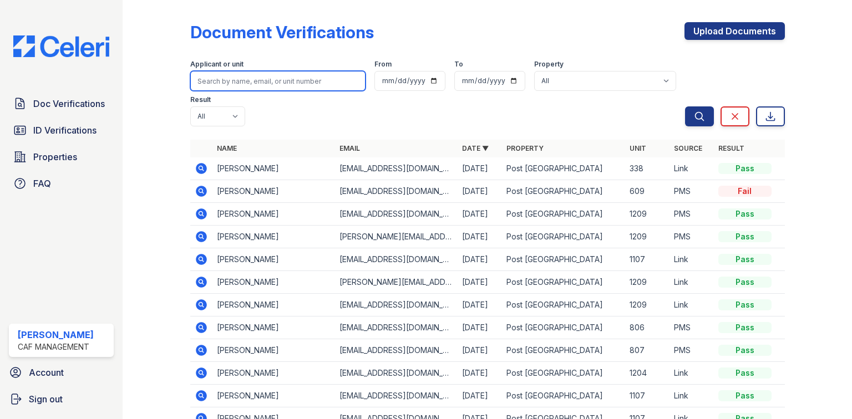
click at [252, 80] on input "search" at bounding box center [277, 81] width 175 height 20
type input "benite"
click at [685, 107] on button "Search" at bounding box center [699, 117] width 29 height 20
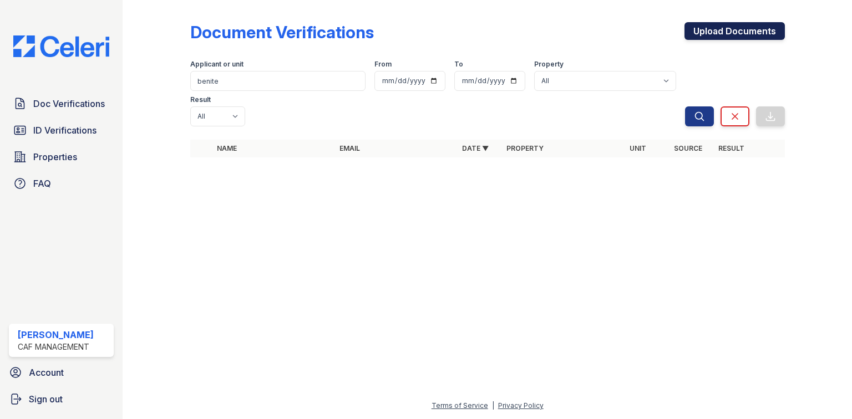
click at [694, 34] on link "Upload Documents" at bounding box center [735, 31] width 100 height 18
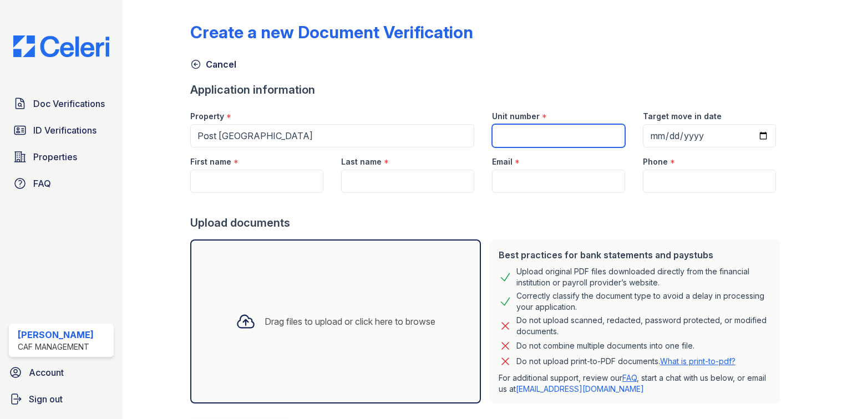
click at [552, 135] on input "Unit number" at bounding box center [558, 135] width 133 height 23
type input "338"
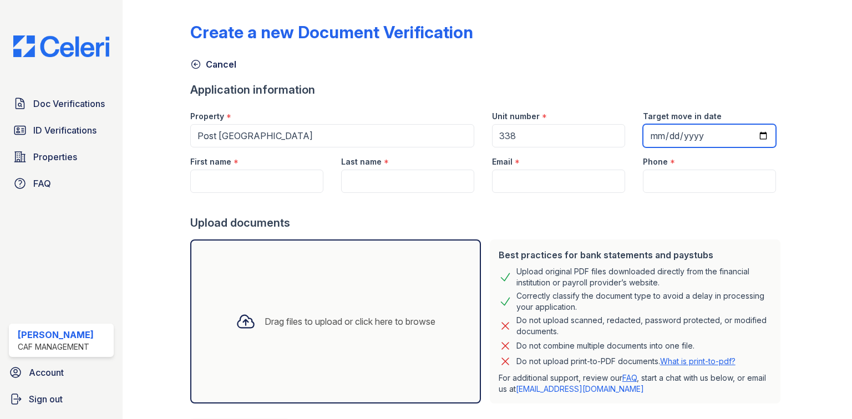
click at [663, 131] on input "Target move in date" at bounding box center [709, 135] width 133 height 23
type input "2025-10-01"
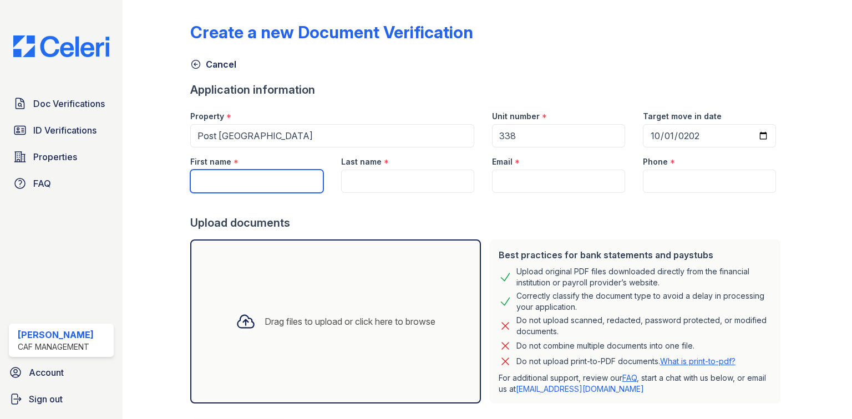
click at [210, 188] on input "First name" at bounding box center [256, 181] width 133 height 23
click at [244, 169] on div "First name *" at bounding box center [256, 159] width 133 height 22
drag, startPoint x: 244, startPoint y: 169, endPoint x: 217, endPoint y: 184, distance: 30.4
click at [218, 184] on input "First name" at bounding box center [256, 181] width 133 height 23
paste input "Benite"
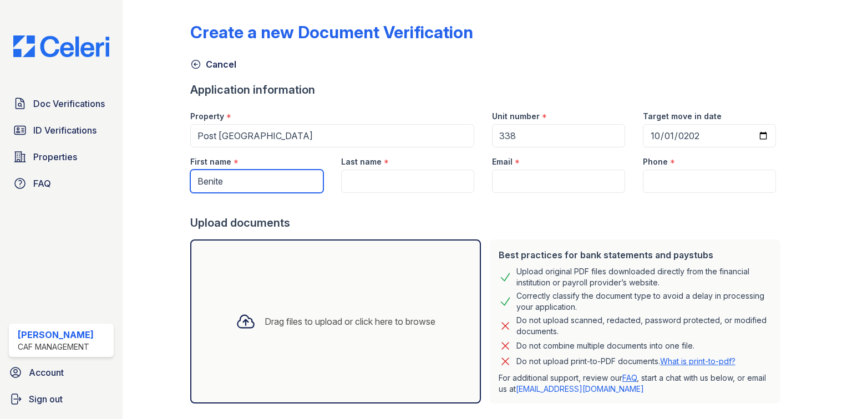
type input "Benite"
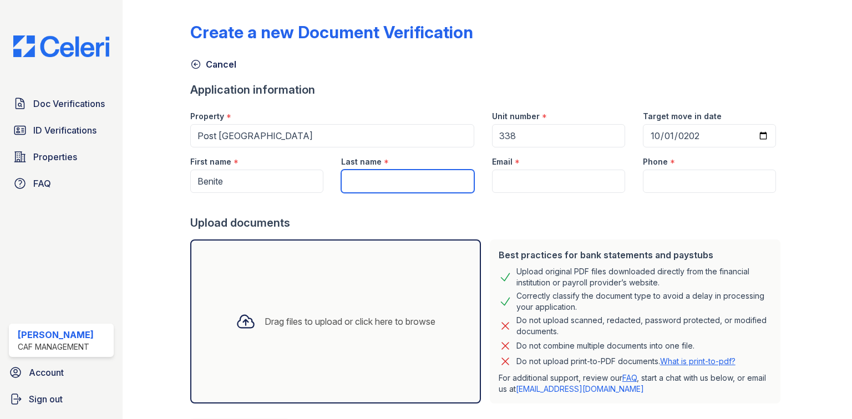
click at [391, 171] on input "Last name" at bounding box center [407, 181] width 133 height 23
click at [397, 185] on input "Last name" at bounding box center [407, 181] width 133 height 23
paste input "Bissereth"
type input "Bissereth"
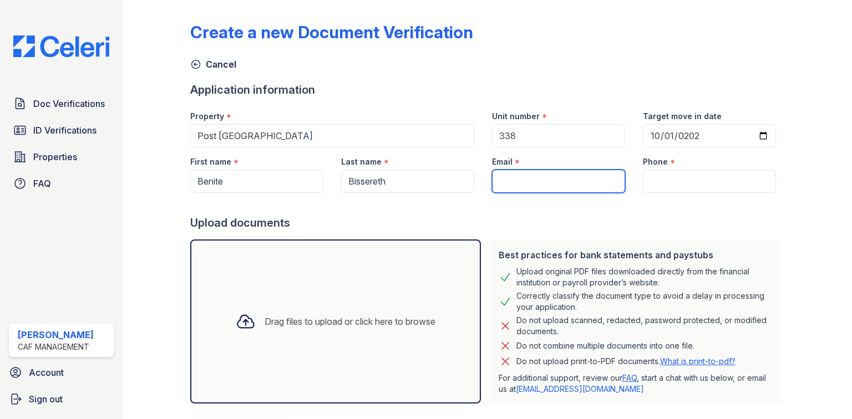
click at [503, 176] on input "Email" at bounding box center [558, 181] width 133 height 23
click at [517, 180] on input "Email" at bounding box center [558, 181] width 133 height 23
paste input "esaunyabuto@gmail.com"
type input "esaunyabuto@gmail.com"
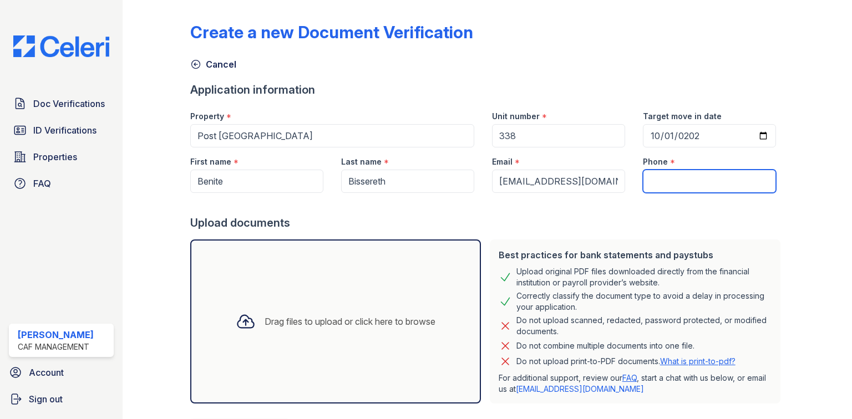
click at [664, 175] on input "Phone" at bounding box center [709, 181] width 133 height 23
click at [688, 180] on input "Phone" at bounding box center [709, 181] width 133 height 23
paste input "(817) 526-9439"
type input "(817) 526-9439"
click at [356, 313] on div "Drag files to upload or click here to browse" at bounding box center [335, 322] width 217 height 38
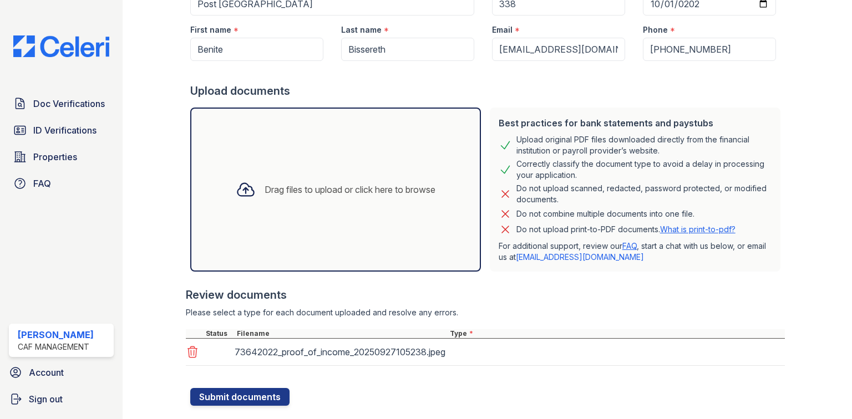
scroll to position [133, 0]
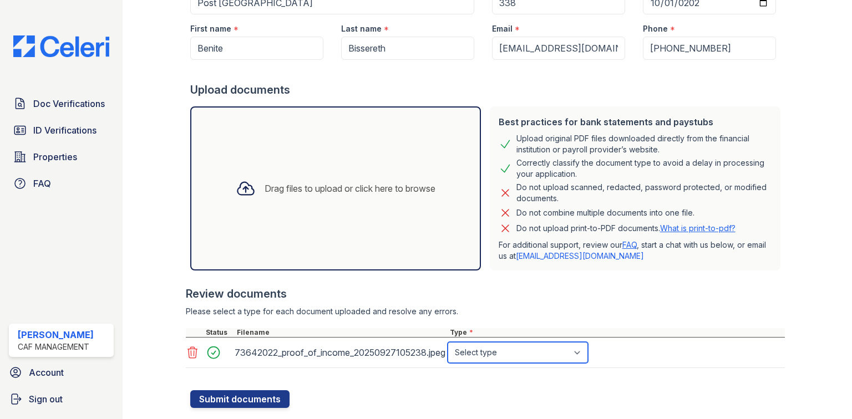
click at [485, 355] on select "Select type Paystub Bank Statement Offer Letter Tax Documents Benefit Award Let…" at bounding box center [518, 352] width 140 height 21
select select "paystub"
click at [448, 342] on select "Select type Paystub Bank Statement Offer Letter Tax Documents Benefit Award Let…" at bounding box center [518, 352] width 140 height 21
click at [335, 198] on div "Drag files to upload or click here to browse" at bounding box center [335, 189] width 217 height 38
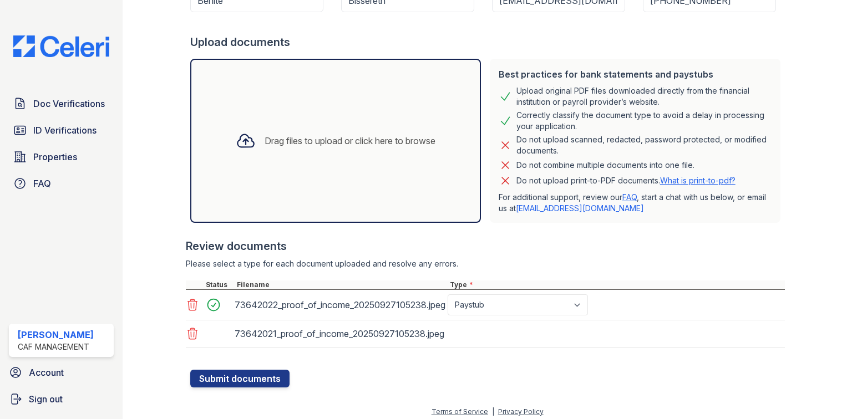
scroll to position [186, 0]
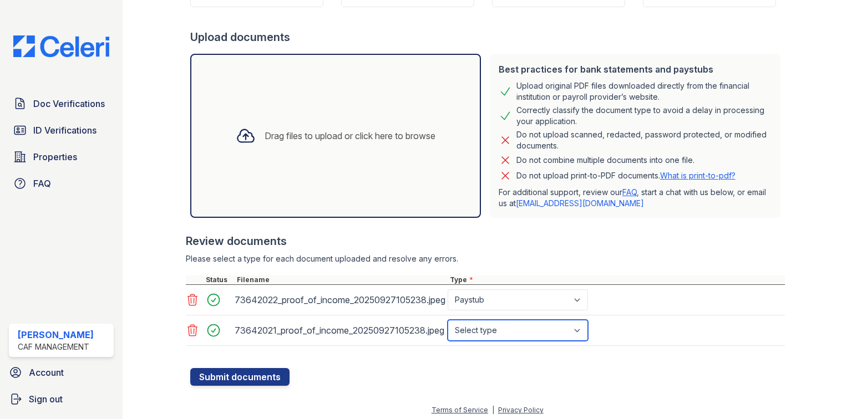
click at [519, 330] on select "Select type Paystub Bank Statement Offer Letter Tax Documents Benefit Award Let…" at bounding box center [518, 330] width 140 height 21
select select "paystub"
click at [448, 320] on select "Select type Paystub Bank Statement Offer Letter Tax Documents Benefit Award Let…" at bounding box center [518, 330] width 140 height 21
click at [371, 149] on div "Drag files to upload or click here to browse" at bounding box center [335, 136] width 217 height 38
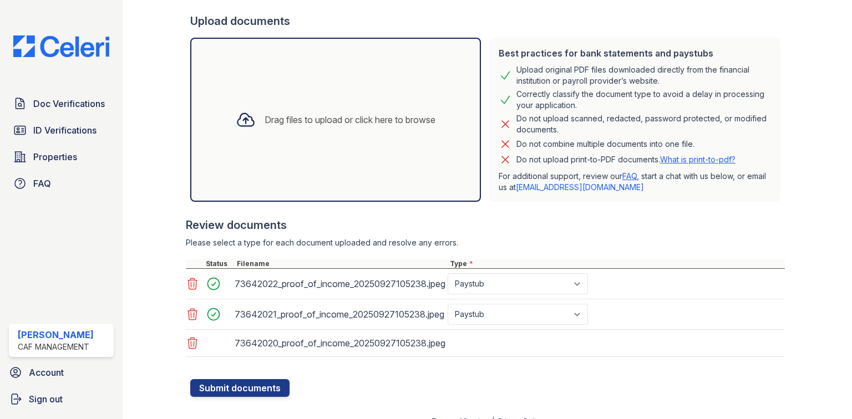
scroll to position [216, 0]
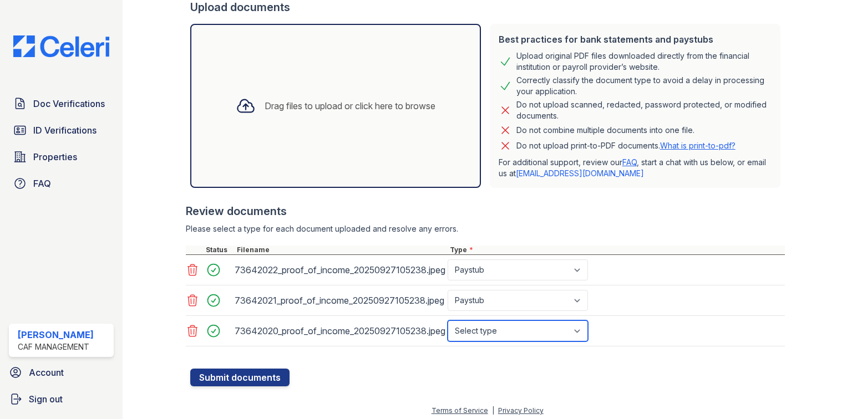
click at [504, 332] on select "Select type Paystub Bank Statement Offer Letter Tax Documents Benefit Award Let…" at bounding box center [518, 331] width 140 height 21
select select "paystub"
click at [448, 321] on select "Select type Paystub Bank Statement Offer Letter Tax Documents Benefit Award Let…" at bounding box center [518, 331] width 140 height 21
click at [327, 102] on div "Drag files to upload or click here to browse" at bounding box center [350, 105] width 171 height 13
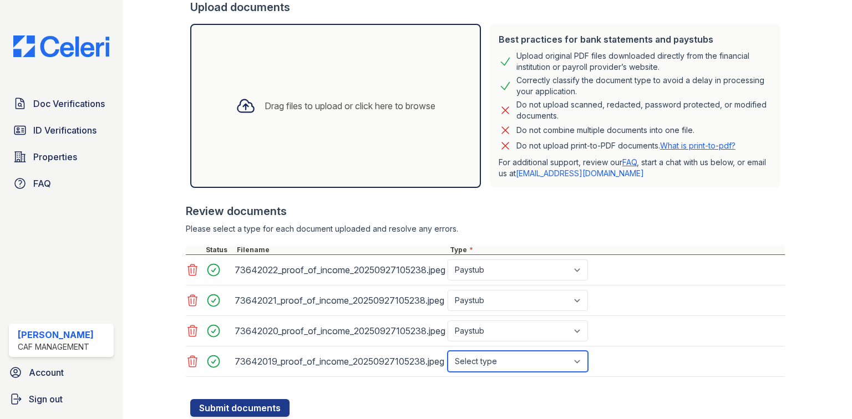
click at [484, 361] on select "Select type Paystub Bank Statement Offer Letter Tax Documents Benefit Award Let…" at bounding box center [518, 361] width 140 height 21
select select "paystub"
click at [448, 351] on select "Select type Paystub Bank Statement Offer Letter Tax Documents Benefit Award Let…" at bounding box center [518, 361] width 140 height 21
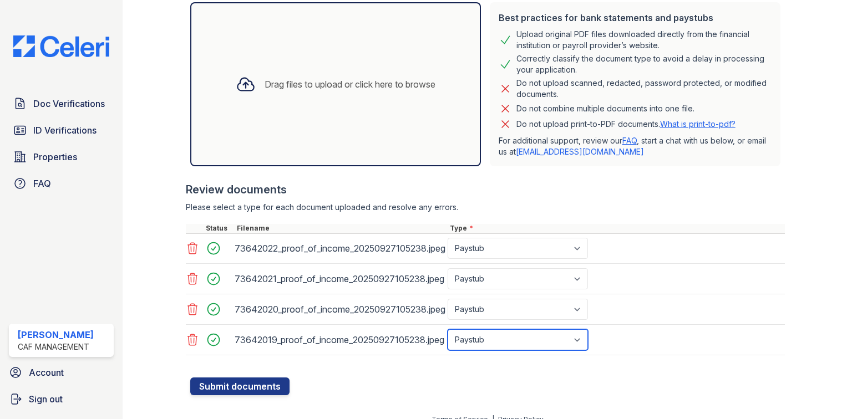
scroll to position [249, 0]
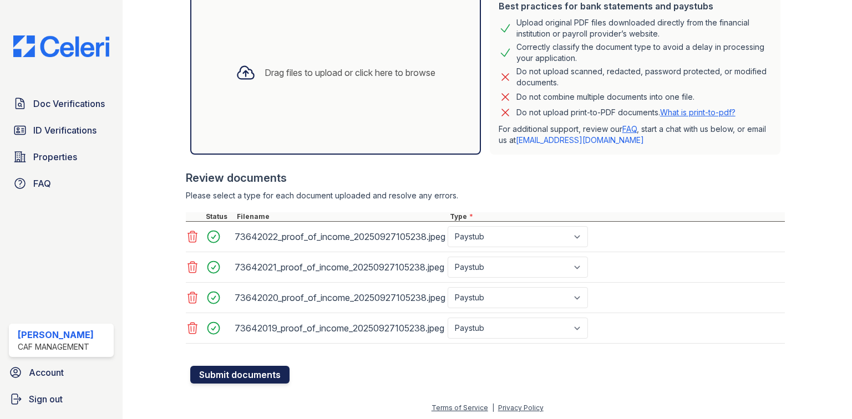
click at [274, 371] on button "Submit documents" at bounding box center [239, 375] width 99 height 18
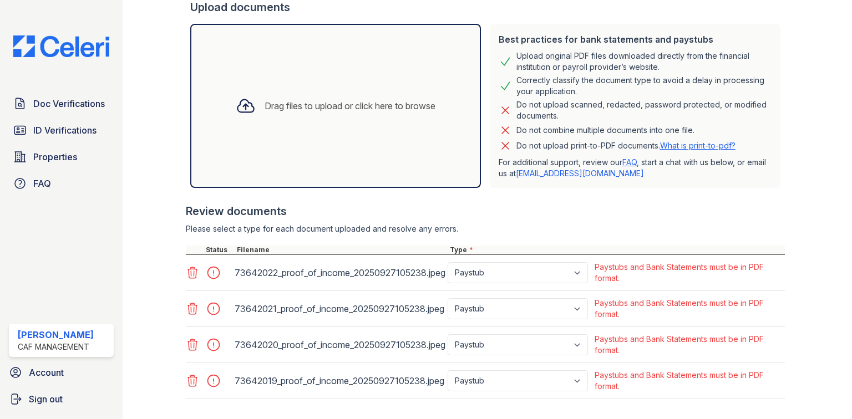
scroll to position [266, 0]
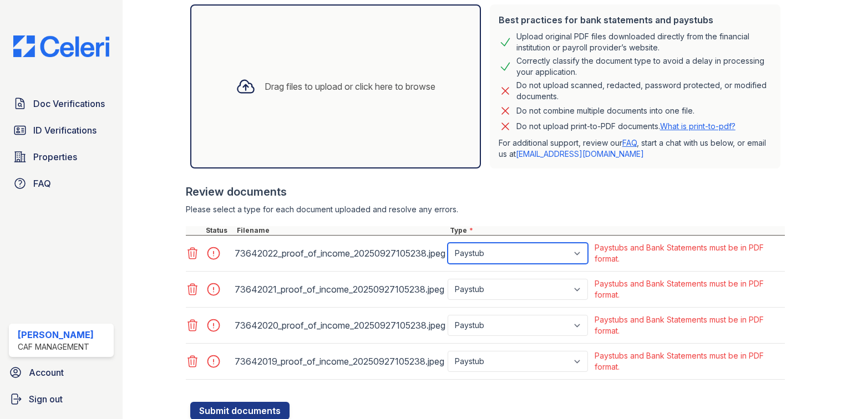
click at [575, 255] on select "Paystub Bank Statement Offer Letter Tax Documents Benefit Award Letter Investme…" at bounding box center [518, 253] width 140 height 21
select select "other"
click at [448, 243] on select "Paystub Bank Statement Offer Letter Tax Documents Benefit Award Letter Investme…" at bounding box center [518, 253] width 140 height 21
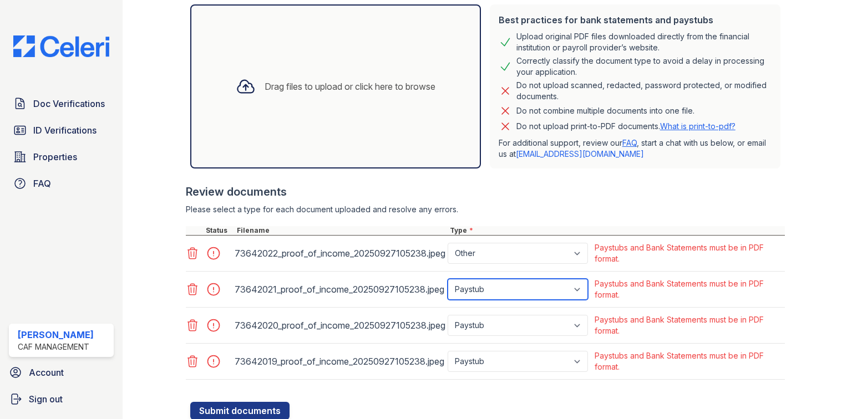
click at [521, 292] on select "Paystub Bank Statement Offer Letter Tax Documents Benefit Award Letter Investme…" at bounding box center [518, 289] width 140 height 21
select select "other"
click at [448, 279] on select "Paystub Bank Statement Offer Letter Tax Documents Benefit Award Letter Investme…" at bounding box center [518, 289] width 140 height 21
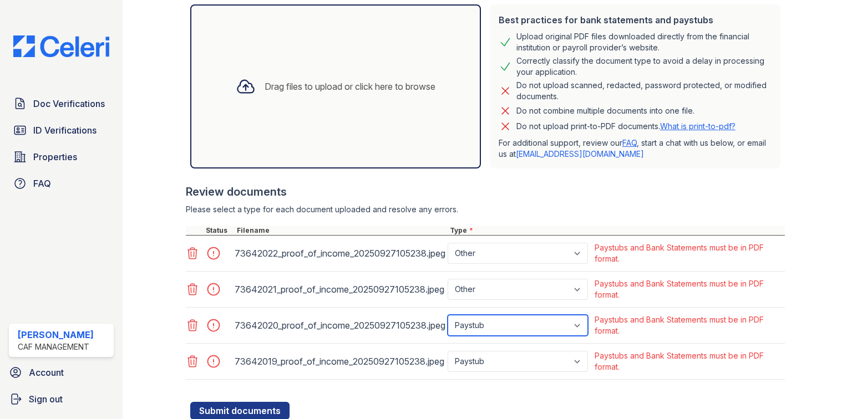
drag, startPoint x: 528, startPoint y: 317, endPoint x: 528, endPoint y: 328, distance: 11.1
click at [528, 317] on select "Paystub Bank Statement Offer Letter Tax Documents Benefit Award Letter Investme…" at bounding box center [518, 325] width 140 height 21
select select "other"
click at [448, 315] on select "Paystub Bank Statement Offer Letter Tax Documents Benefit Award Letter Investme…" at bounding box center [518, 325] width 140 height 21
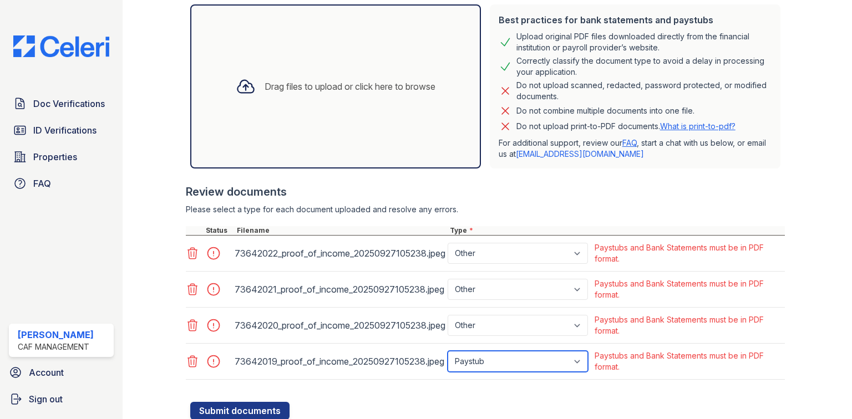
click at [515, 369] on select "Paystub Bank Statement Offer Letter Tax Documents Benefit Award Letter Investme…" at bounding box center [518, 361] width 140 height 21
click at [502, 352] on select "Paystub Bank Statement Offer Letter Tax Documents Benefit Award Letter Investme…" at bounding box center [518, 361] width 140 height 21
click at [495, 363] on select "Paystub Bank Statement Offer Letter Tax Documents Benefit Award Letter Investme…" at bounding box center [518, 361] width 140 height 21
select select "other"
click at [448, 351] on select "Paystub Bank Statement Offer Letter Tax Documents Benefit Award Letter Investme…" at bounding box center [518, 361] width 140 height 21
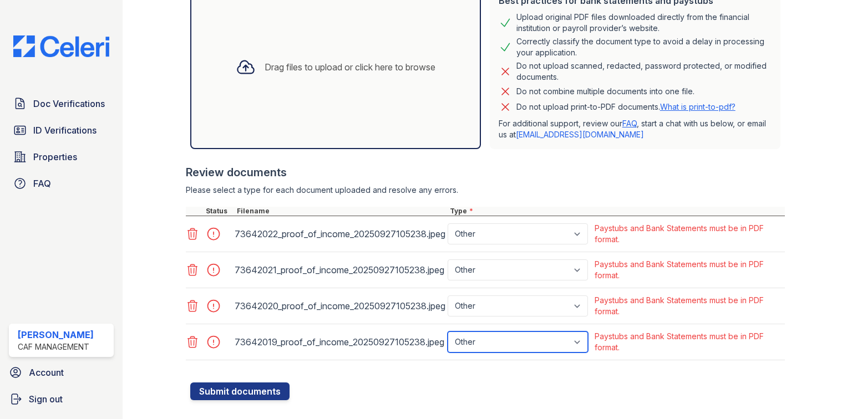
scroll to position [303, 0]
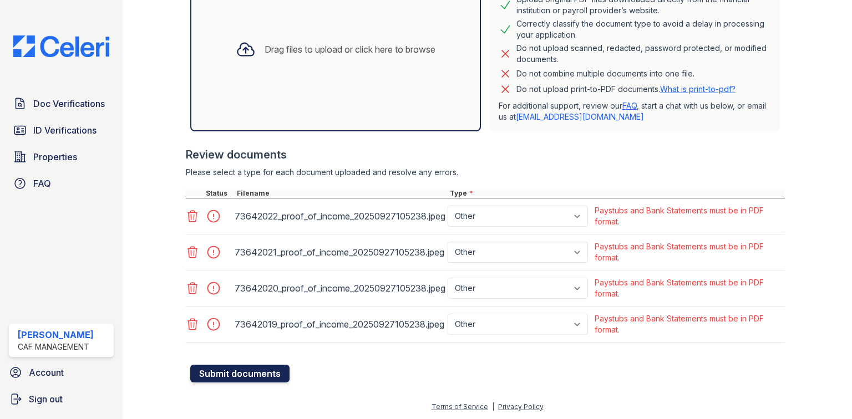
click at [272, 365] on button "Submit documents" at bounding box center [239, 374] width 99 height 18
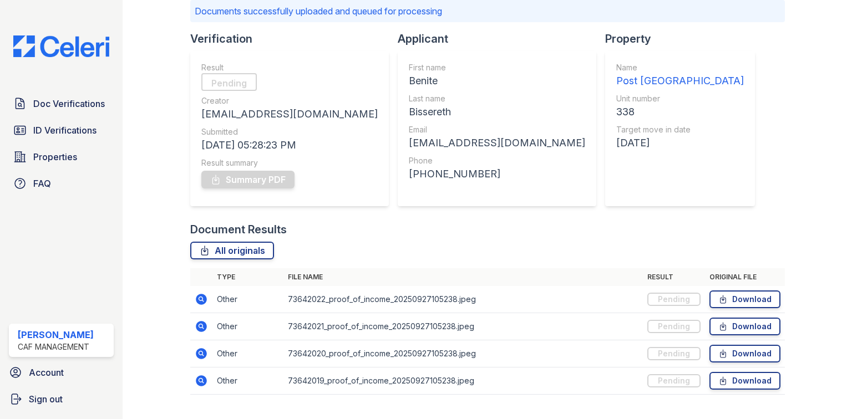
scroll to position [62, 0]
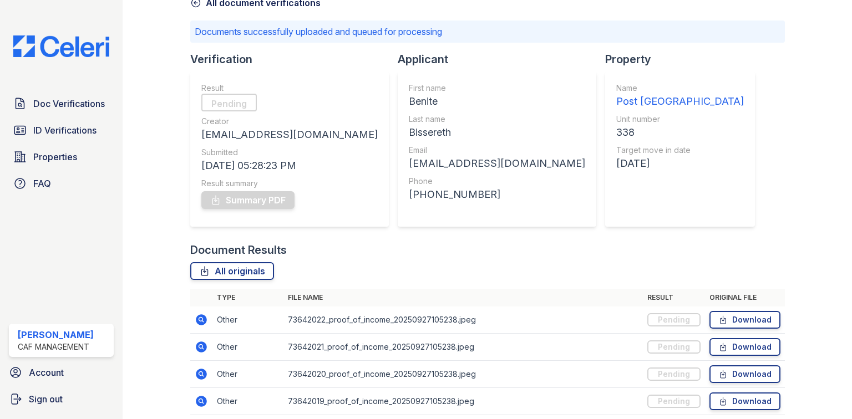
click at [242, 4] on link "All document verifications" at bounding box center [255, 2] width 130 height 13
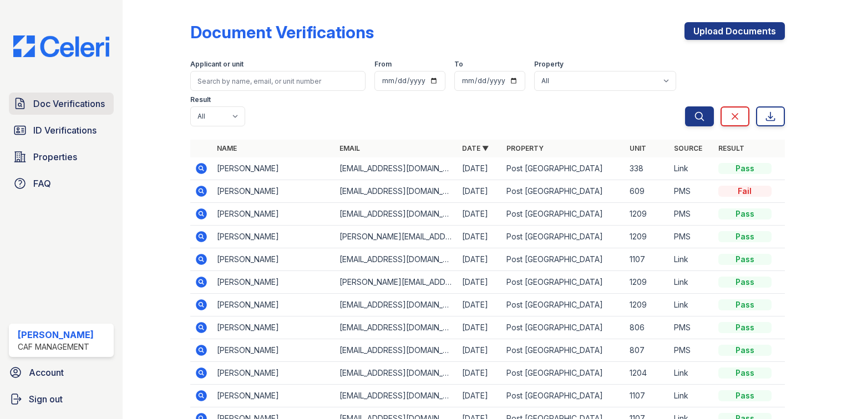
click at [44, 104] on span "Doc Verifications" at bounding box center [69, 103] width 72 height 13
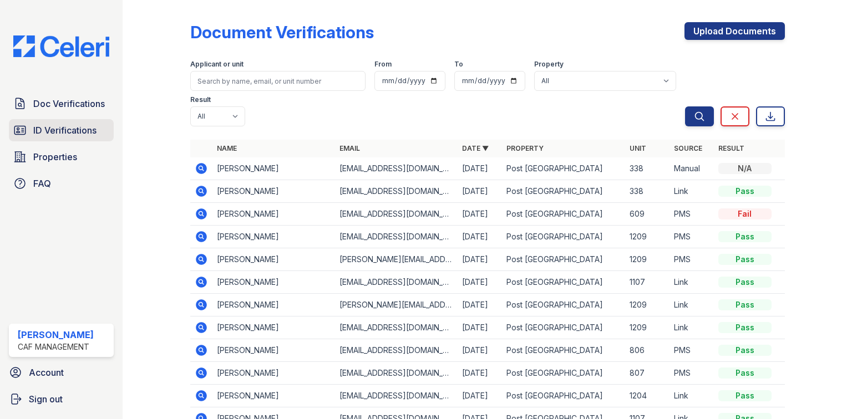
click at [67, 125] on span "ID Verifications" at bounding box center [64, 130] width 63 height 13
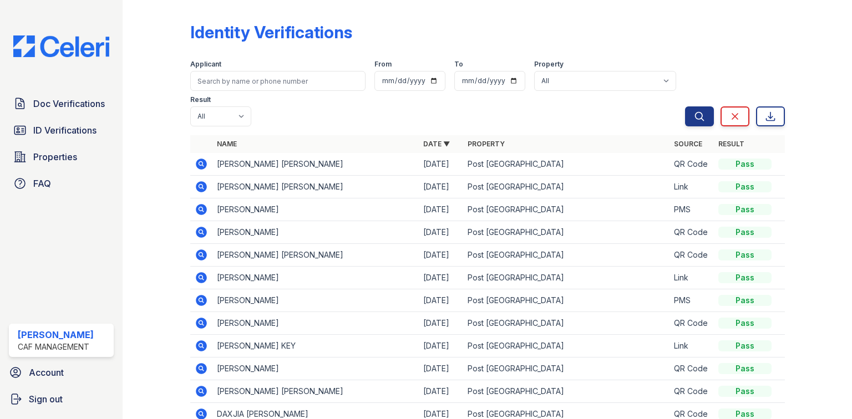
click at [195, 209] on icon at bounding box center [201, 209] width 13 height 13
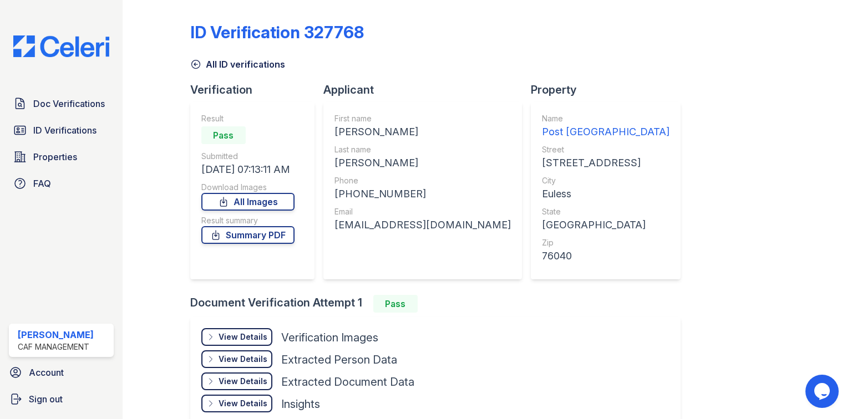
click at [254, 344] on div "View Details Details" at bounding box center [236, 337] width 71 height 18
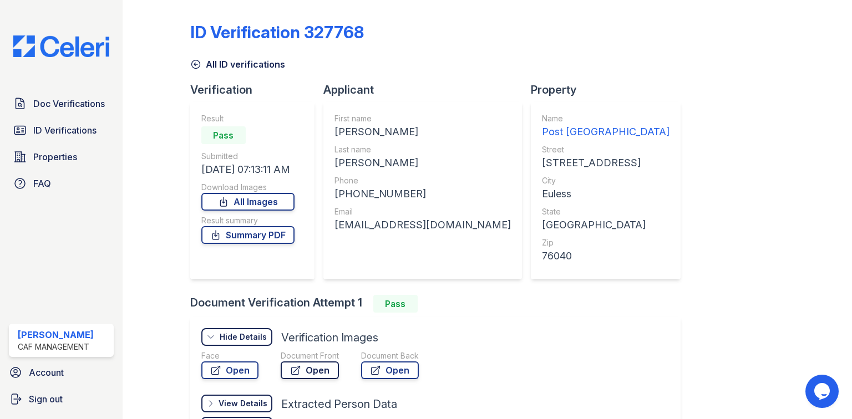
click at [306, 366] on link "Open" at bounding box center [310, 371] width 58 height 18
click at [378, 371] on icon at bounding box center [376, 371] width 8 height 8
click at [262, 235] on link "Summary PDF" at bounding box center [247, 235] width 93 height 18
drag, startPoint x: 41, startPoint y: 101, endPoint x: 69, endPoint y: 104, distance: 27.9
click at [41, 101] on span "Doc Verifications" at bounding box center [69, 103] width 72 height 13
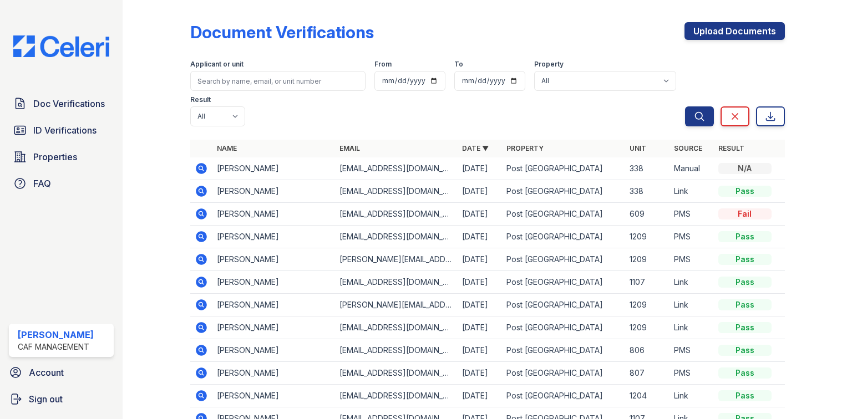
click at [200, 212] on icon at bounding box center [200, 213] width 3 height 3
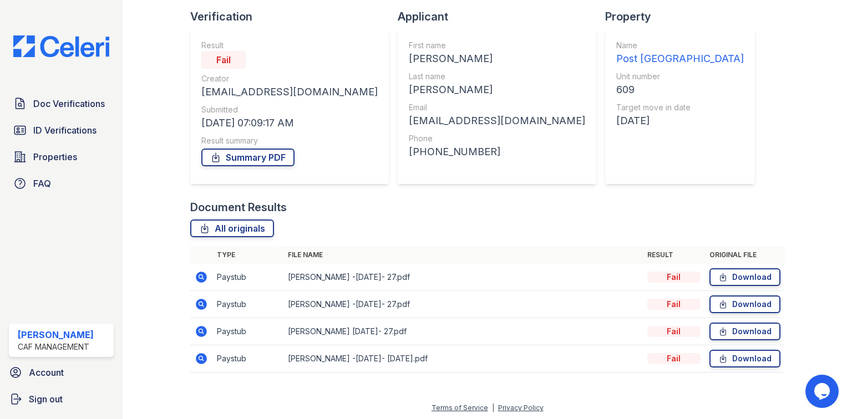
scroll to position [75, 0]
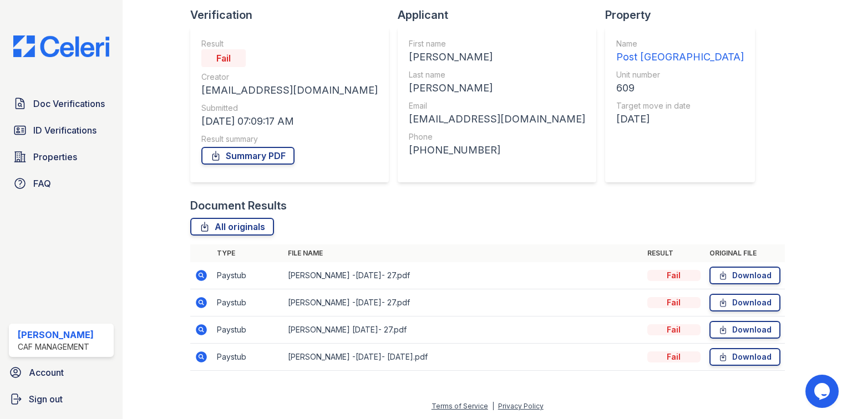
click at [200, 271] on icon at bounding box center [201, 275] width 11 height 11
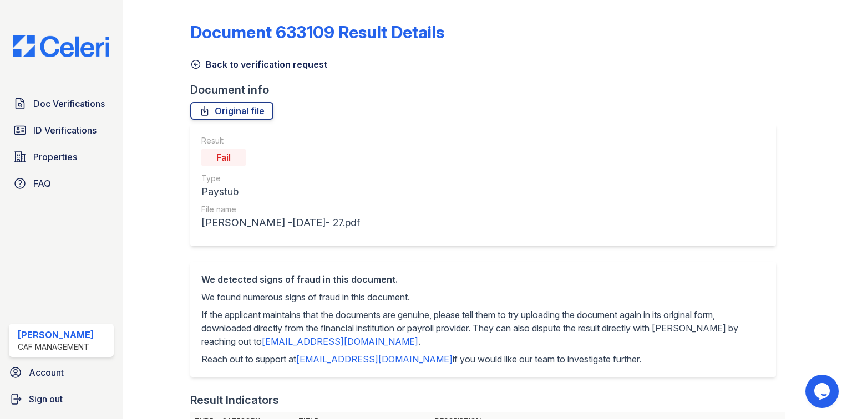
drag, startPoint x: 237, startPoint y: 64, endPoint x: 277, endPoint y: 83, distance: 43.7
click at [237, 64] on link "Back to verification request" at bounding box center [258, 64] width 137 height 13
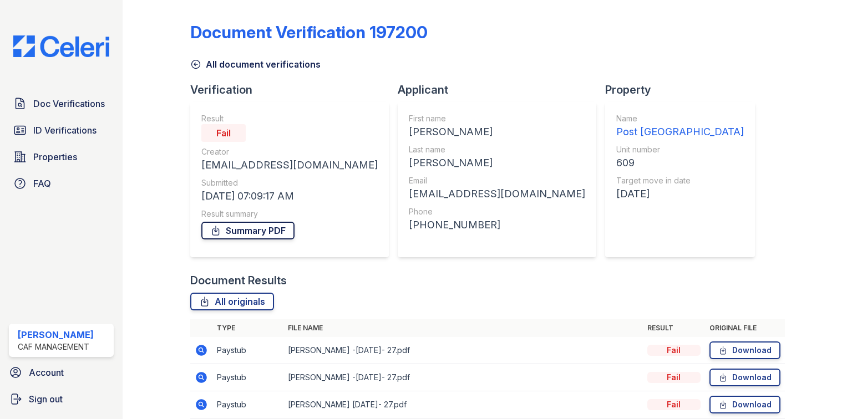
click at [262, 223] on link "Summary PDF" at bounding box center [247, 231] width 93 height 18
click at [74, 114] on link "Doc Verifications" at bounding box center [61, 104] width 105 height 22
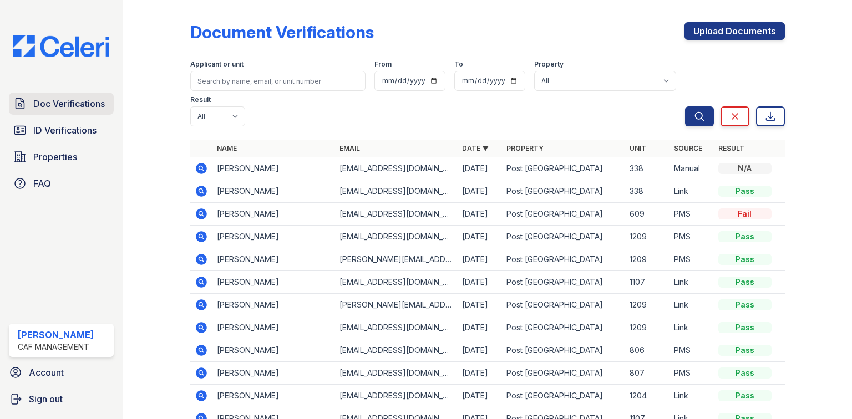
click at [82, 113] on link "Doc Verifications" at bounding box center [61, 104] width 105 height 22
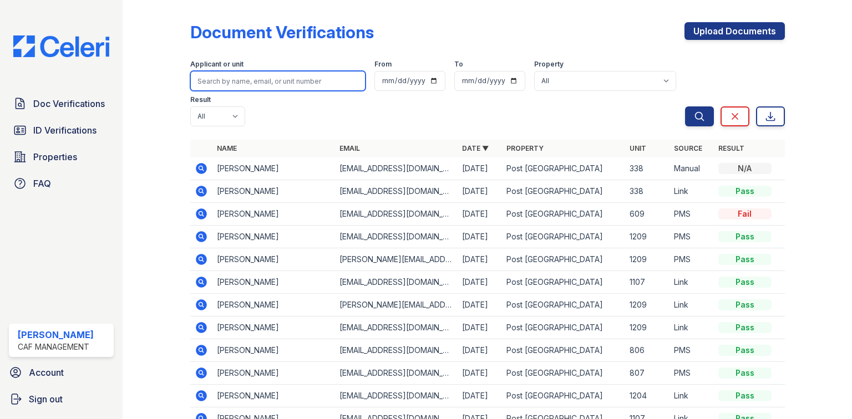
click at [210, 78] on input "search" at bounding box center [277, 81] width 175 height 20
paste input "Erica"
type input "Erica"
click at [685, 107] on button "Search" at bounding box center [699, 117] width 29 height 20
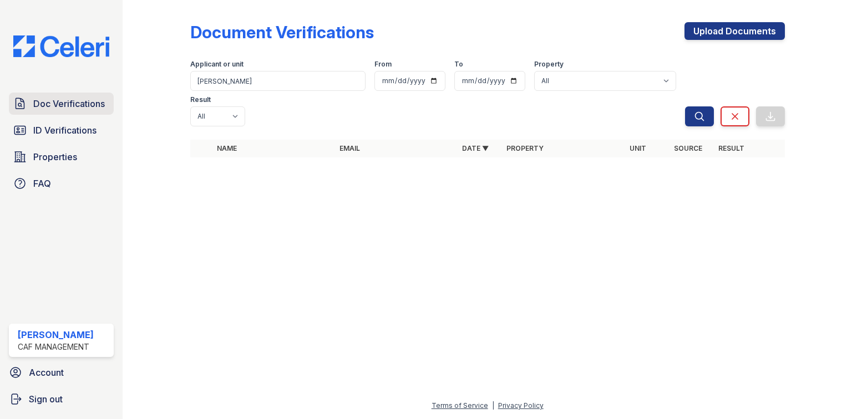
click at [55, 100] on span "Doc Verifications" at bounding box center [69, 103] width 72 height 13
